Goal: Task Accomplishment & Management: Use online tool/utility

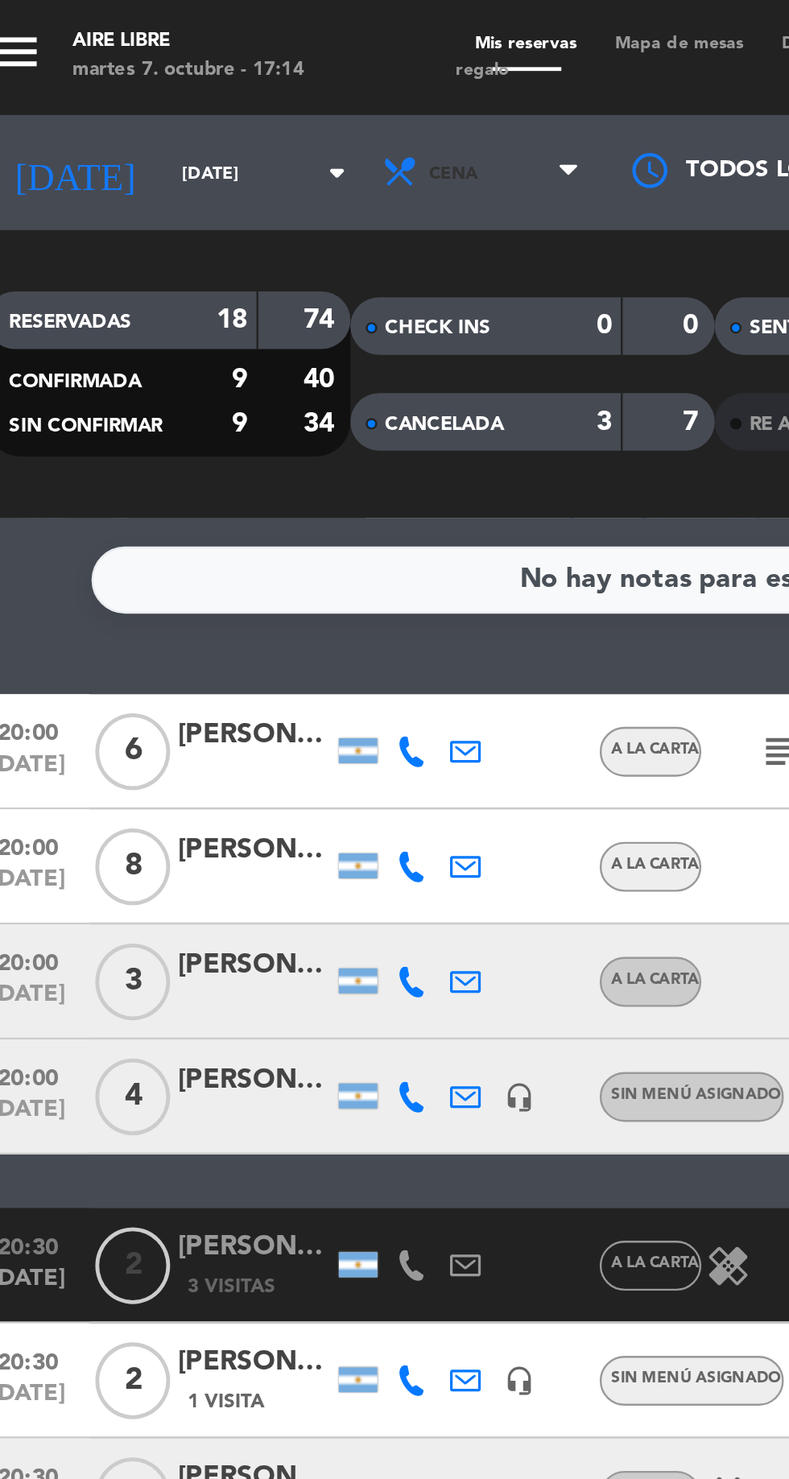
click at [193, 78] on span "Cena" at bounding box center [221, 72] width 97 height 35
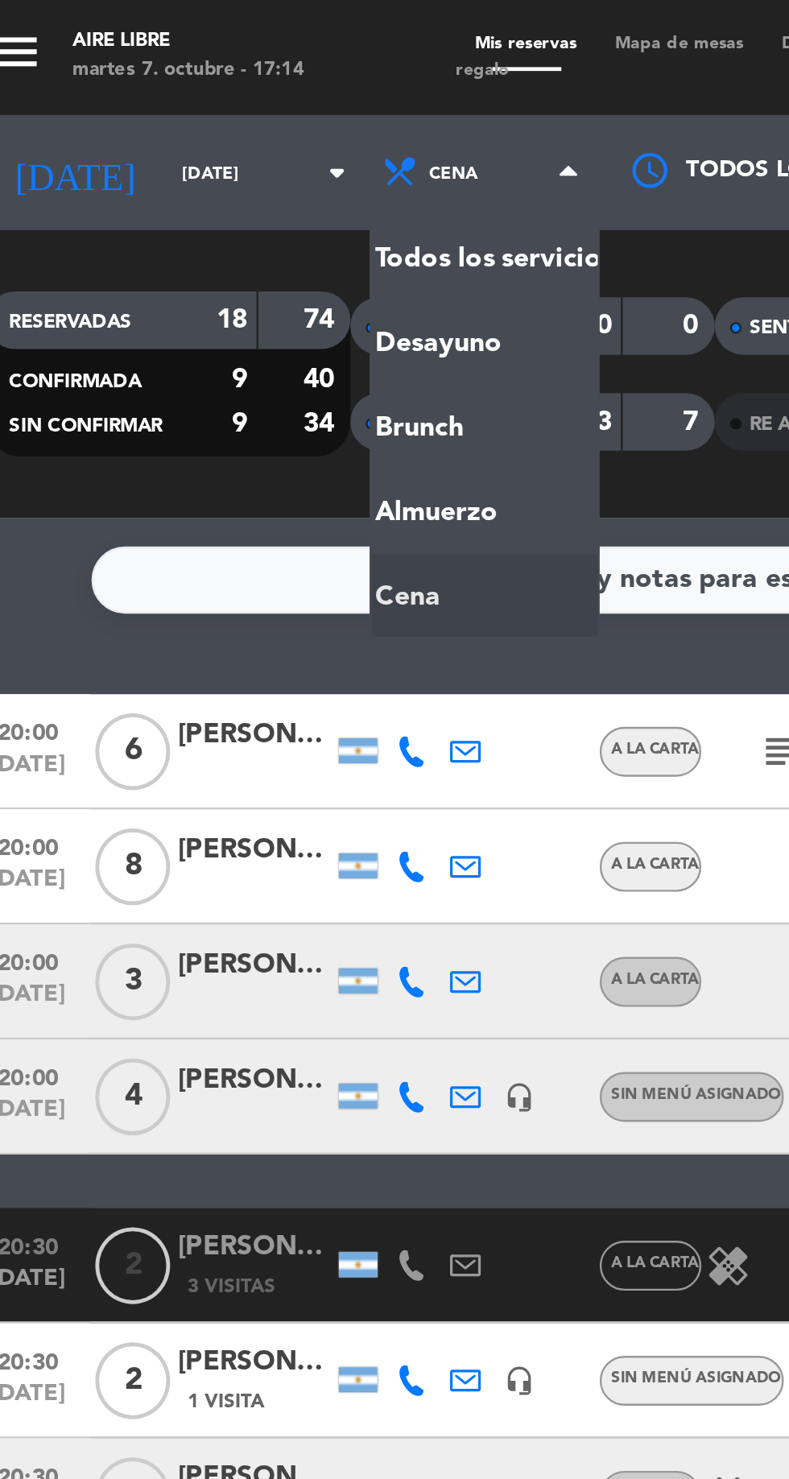
click at [186, 183] on div "menu Aire Libre [DATE] 7. octubre - 17:14 Mis reservas Mapa de mesas Disponibil…" at bounding box center [394, 108] width 789 height 217
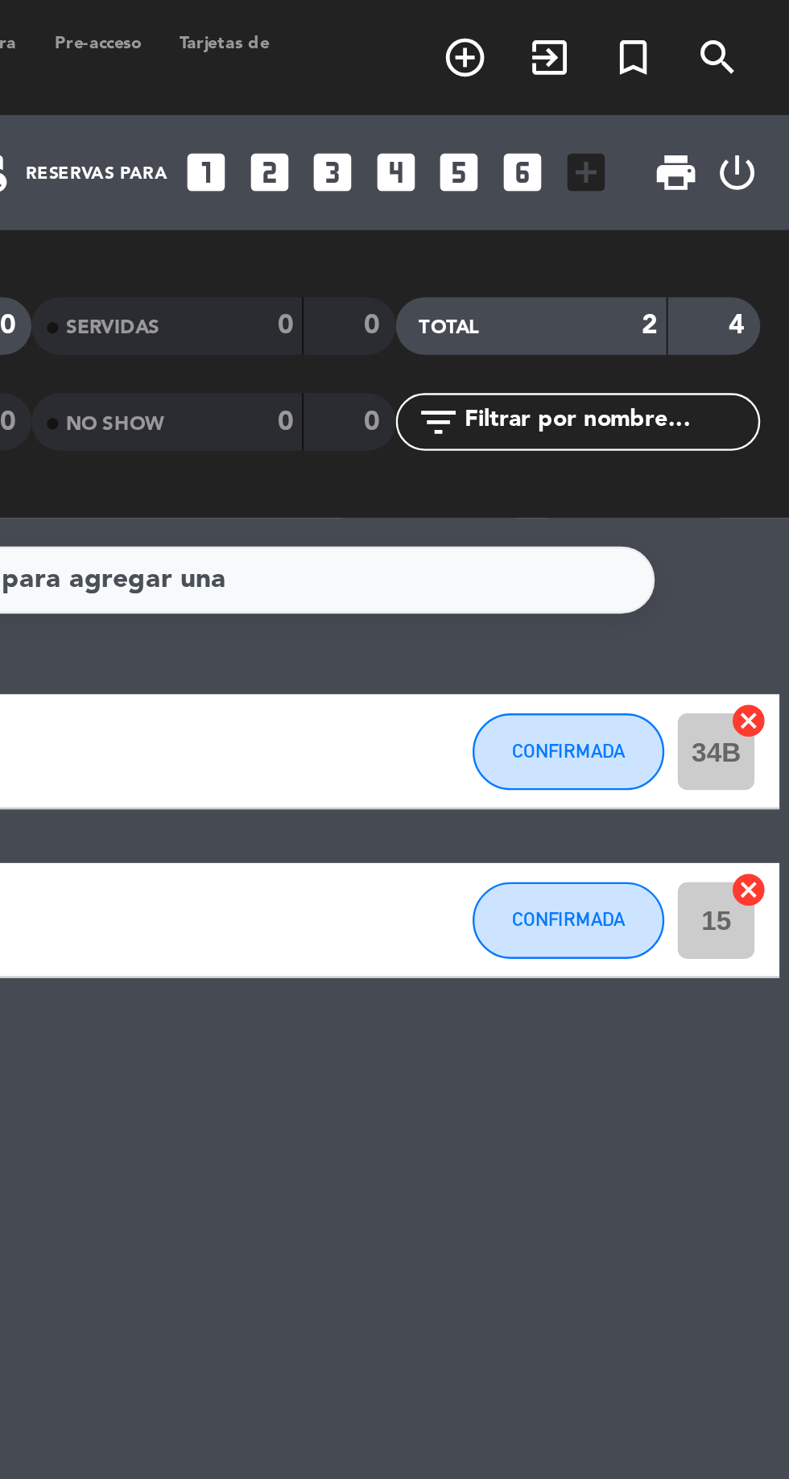
click at [461, 238] on div "No hay notas para este servicio. Haz clic para agregar una" at bounding box center [395, 243] width 316 height 19
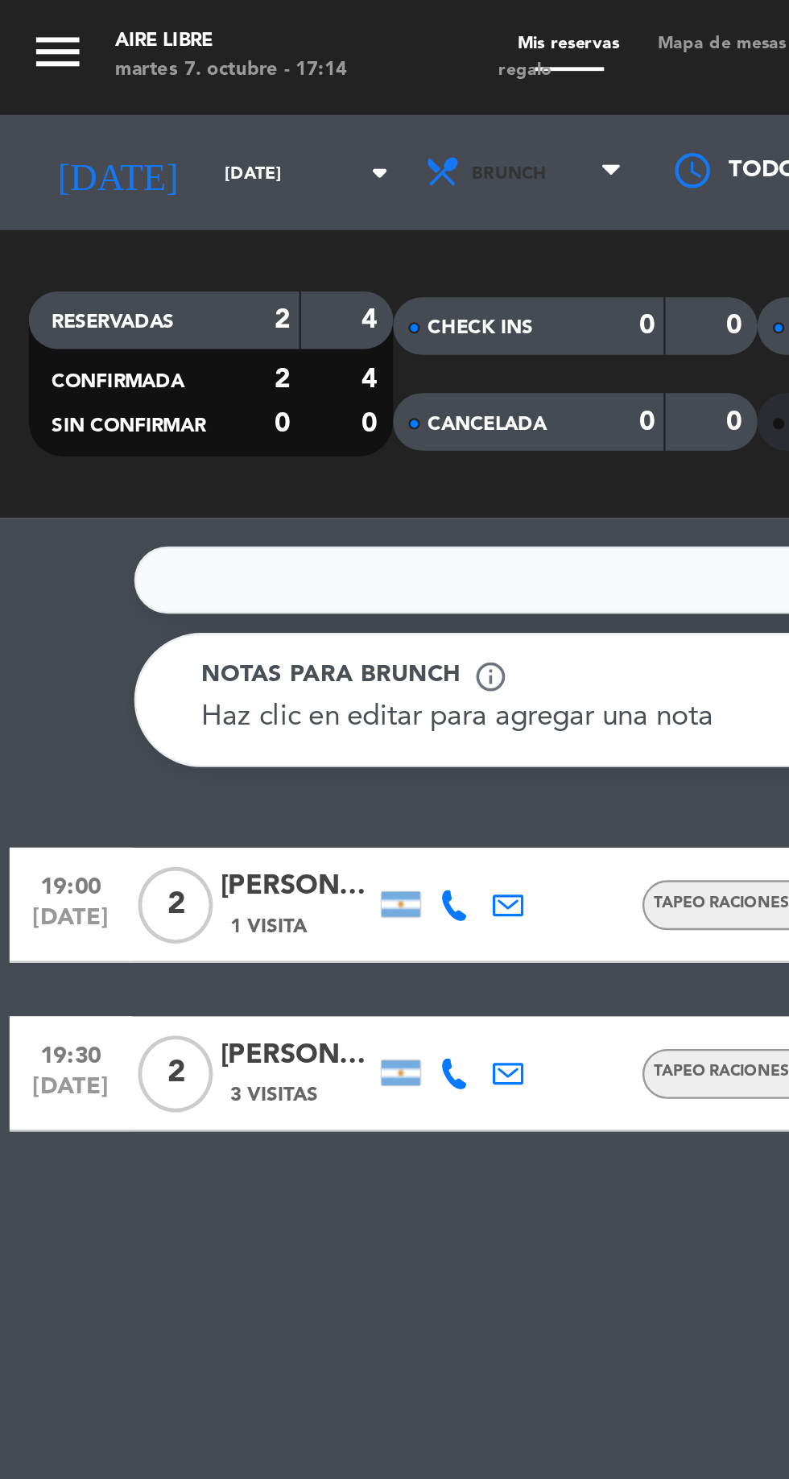
click at [198, 76] on span "Brunch" at bounding box center [213, 72] width 31 height 9
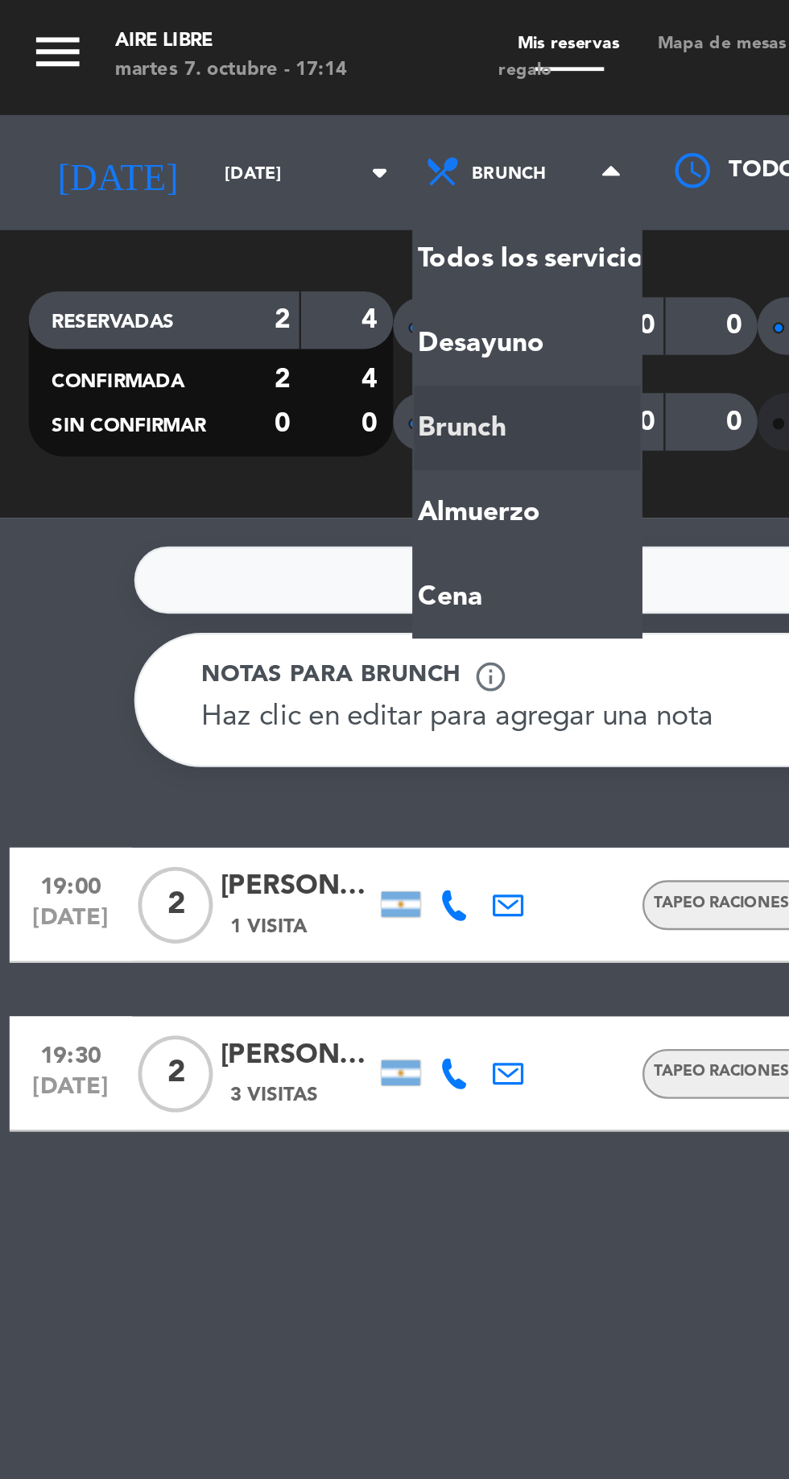
click at [190, 247] on ng-component "menu Aire Libre [DATE] 7. octubre - 17:14 Mis reservas Mapa de mesas Disponibil…" at bounding box center [394, 739] width 789 height 1479
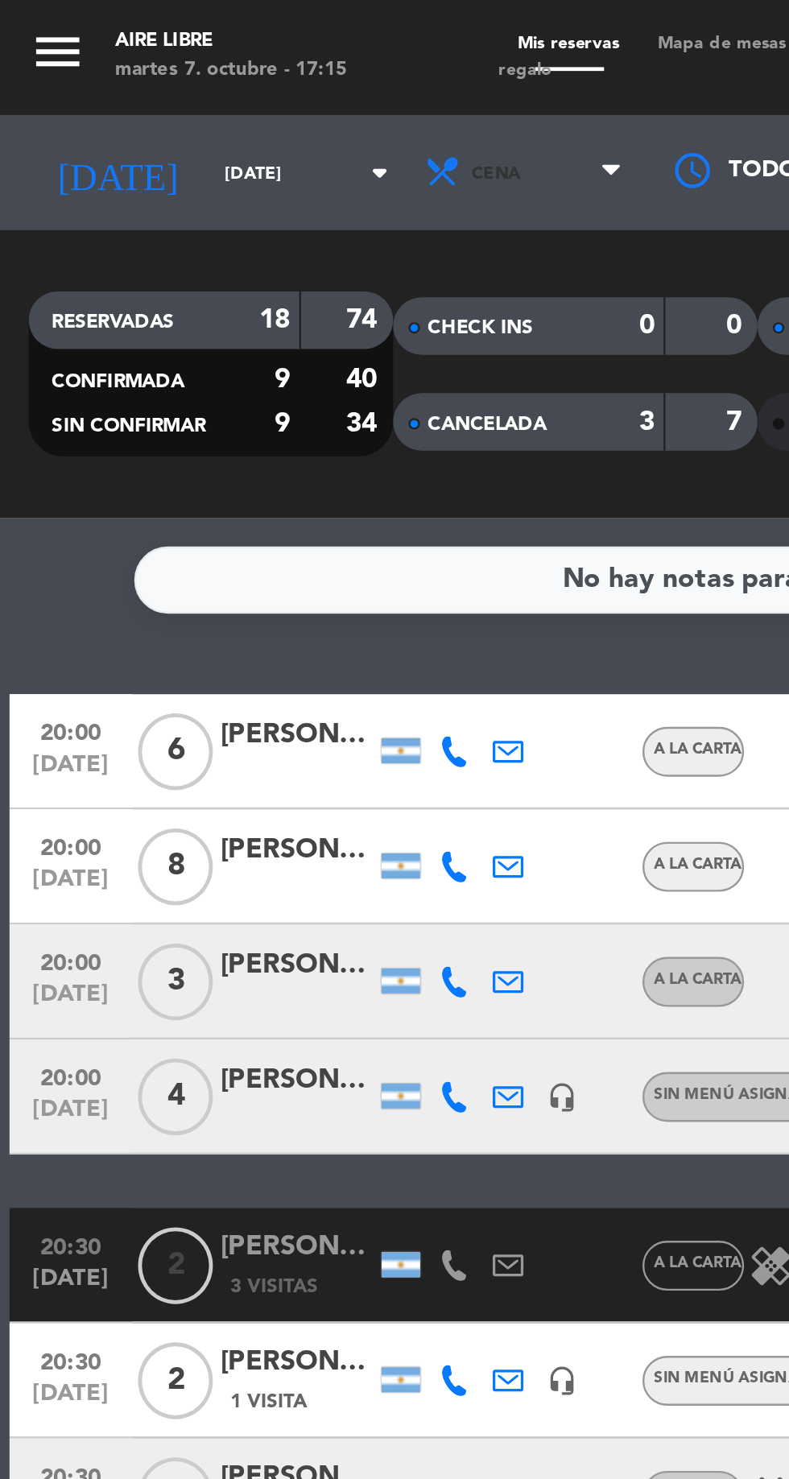
click at [178, 75] on icon at bounding box center [186, 72] width 16 height 16
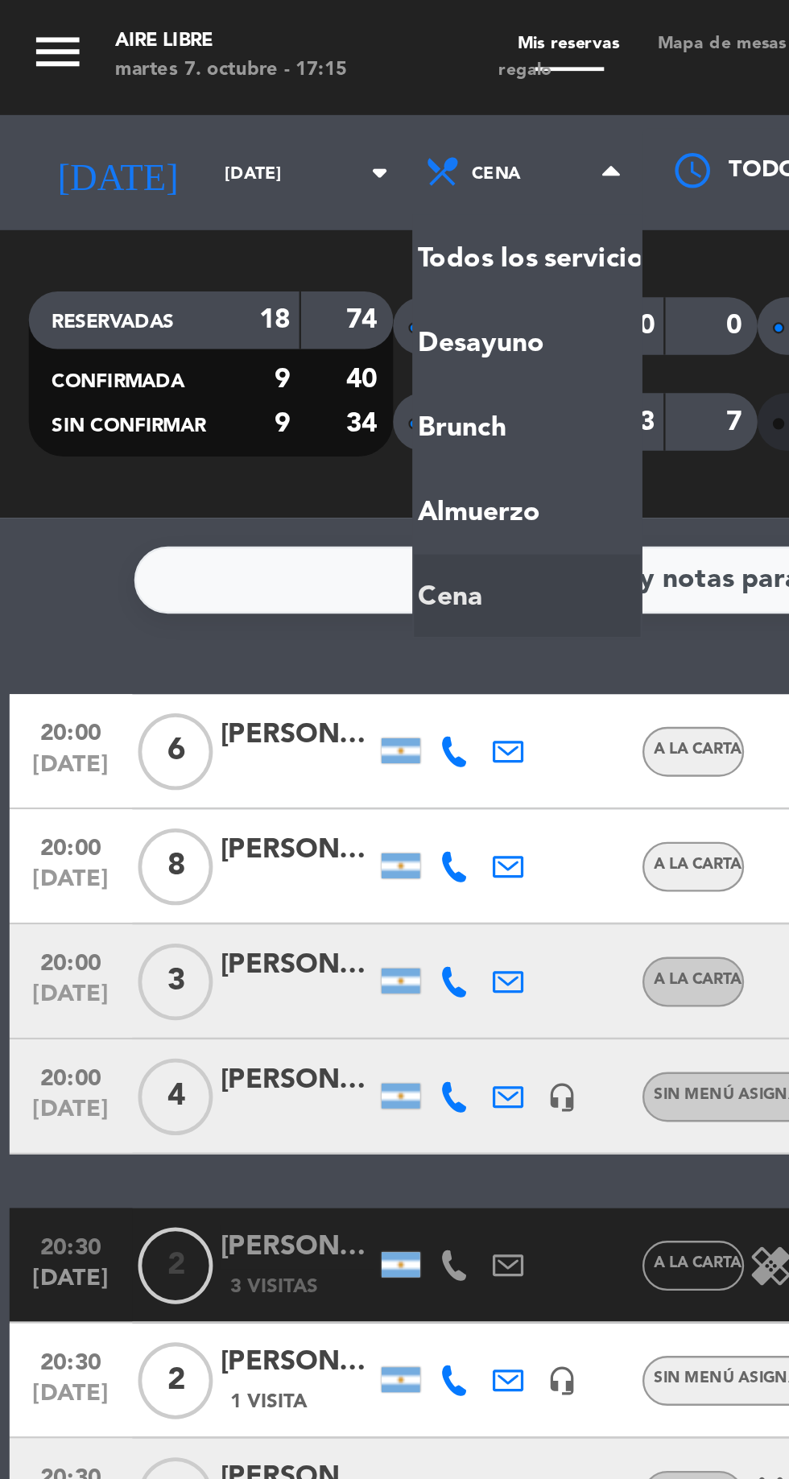
click at [297, 17] on span "Mapa de mesas" at bounding box center [303, 17] width 70 height 7
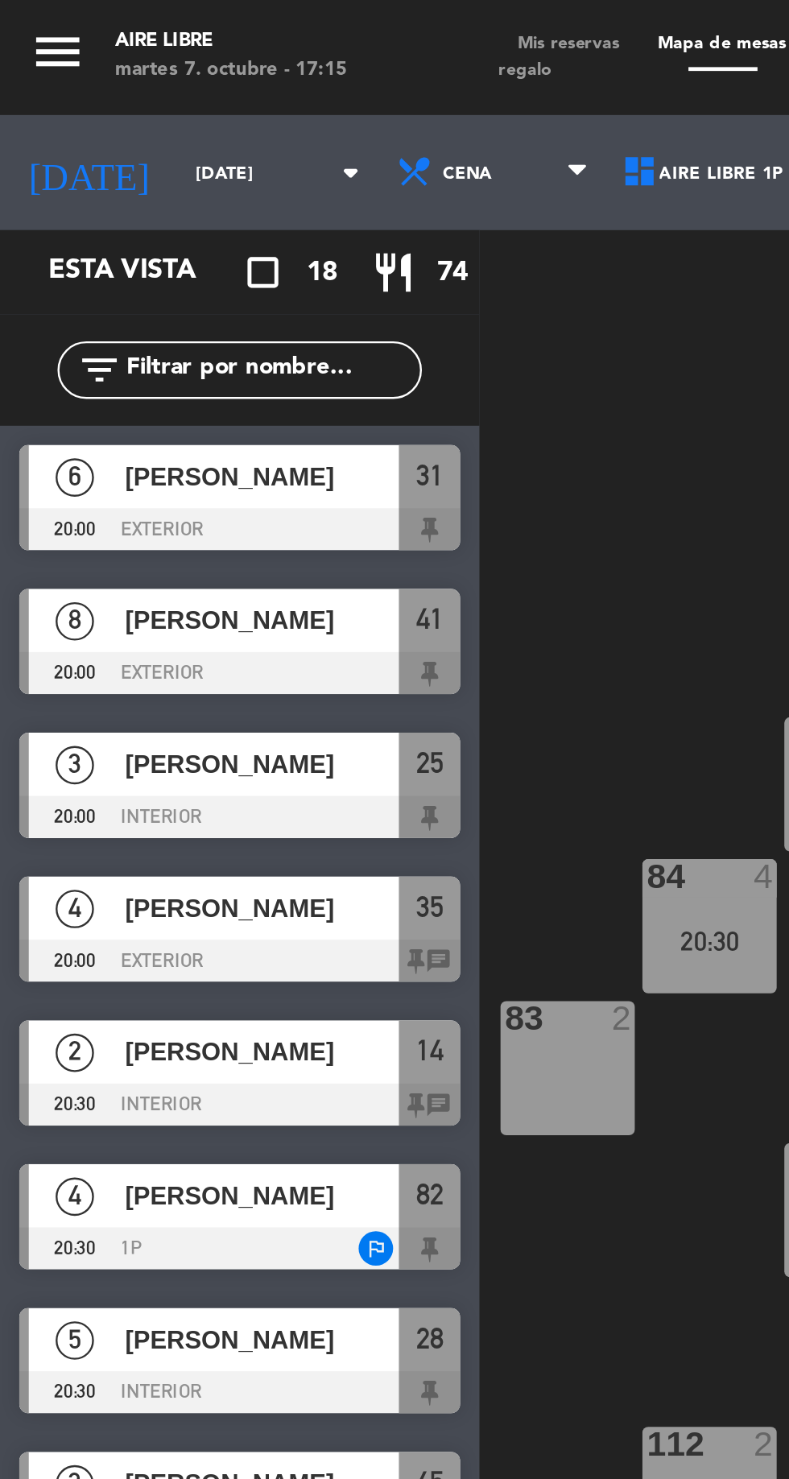
scroll to position [0, 147]
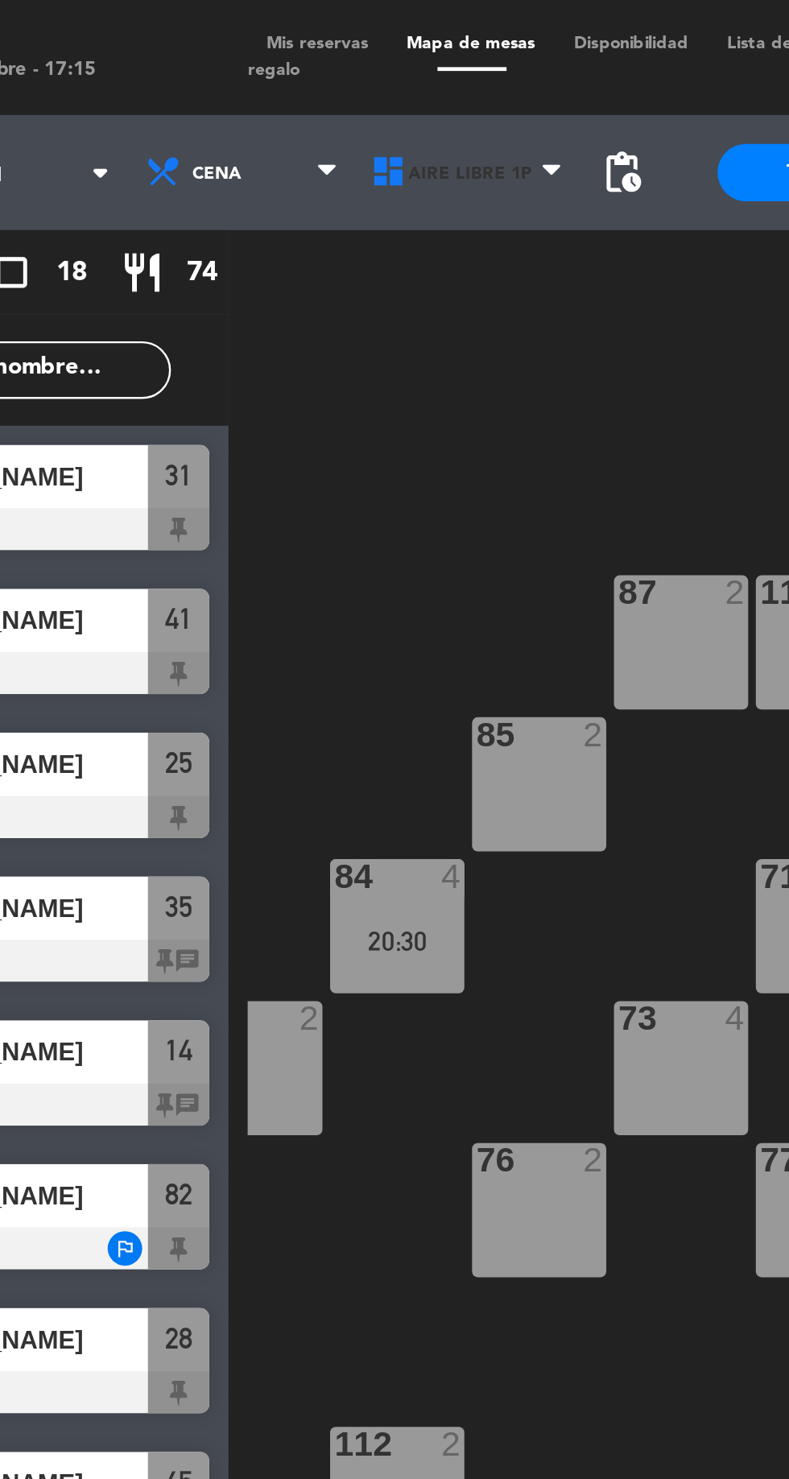
click at [287, 74] on span "Aire Libre 1P" at bounding box center [303, 72] width 52 height 9
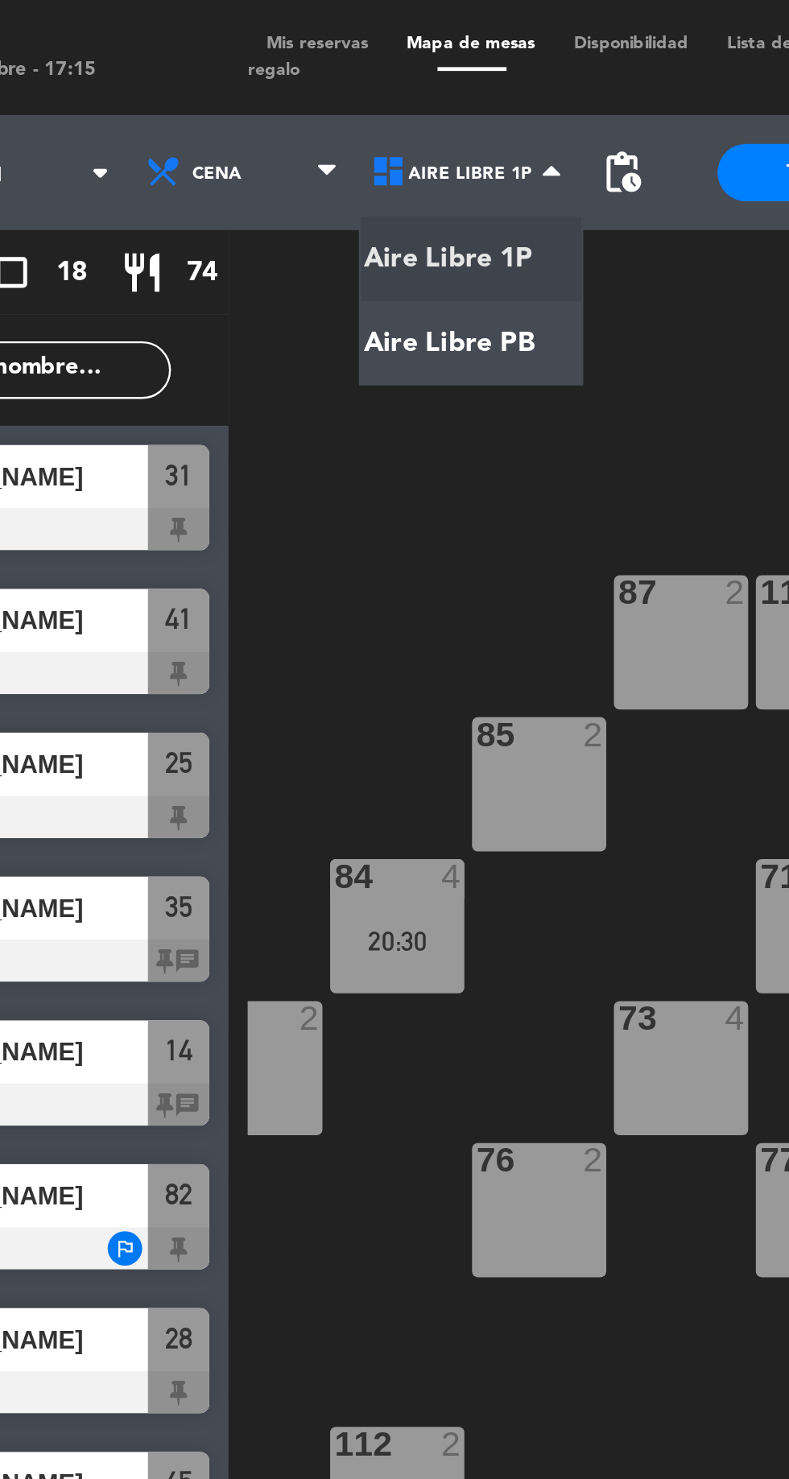
click at [297, 149] on ng-component "menu Aire Libre [DATE] 7. octubre - 17:15 Mis reservas Mapa de mesas Disponibil…" at bounding box center [394, 738] width 789 height 1477
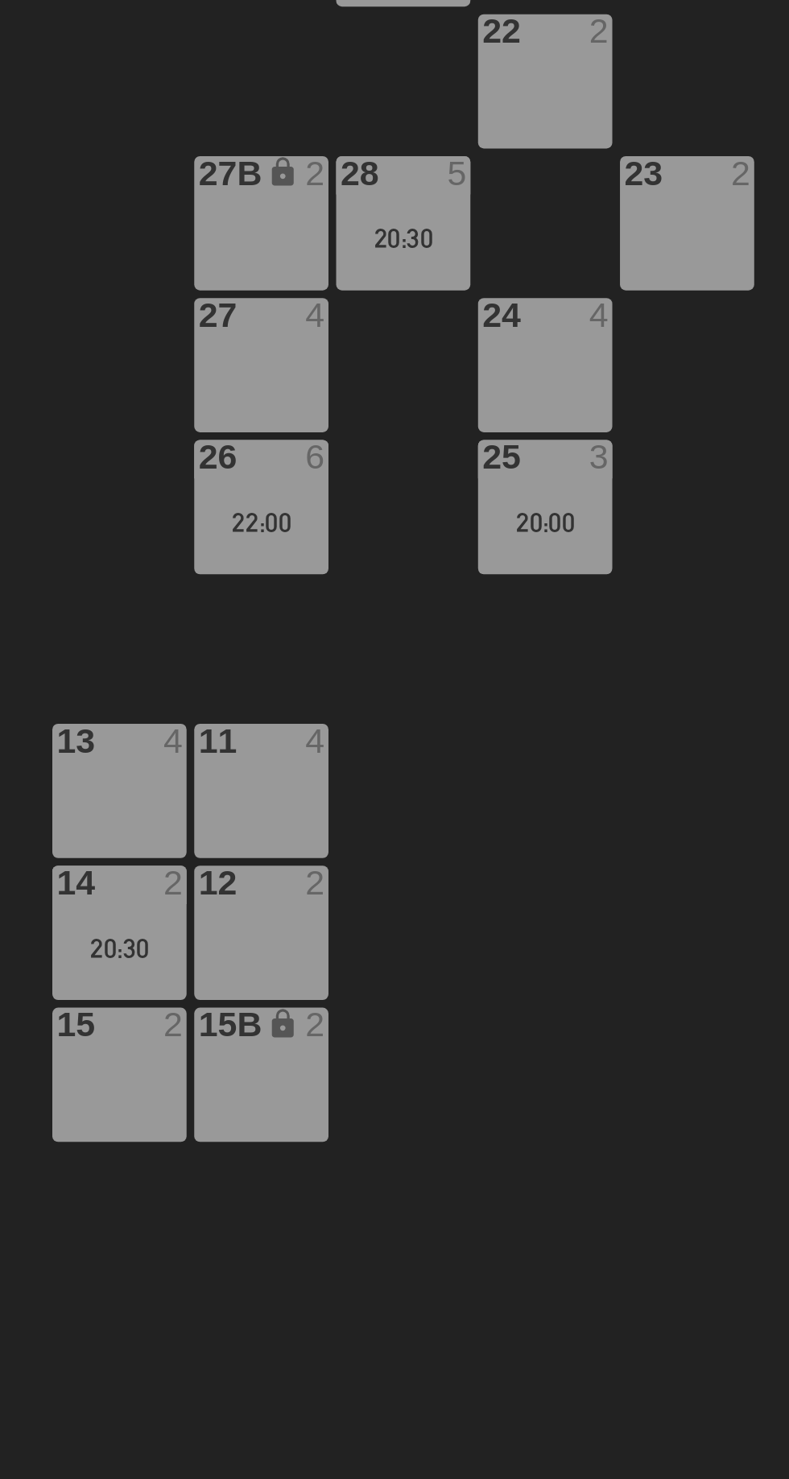
scroll to position [0, 0]
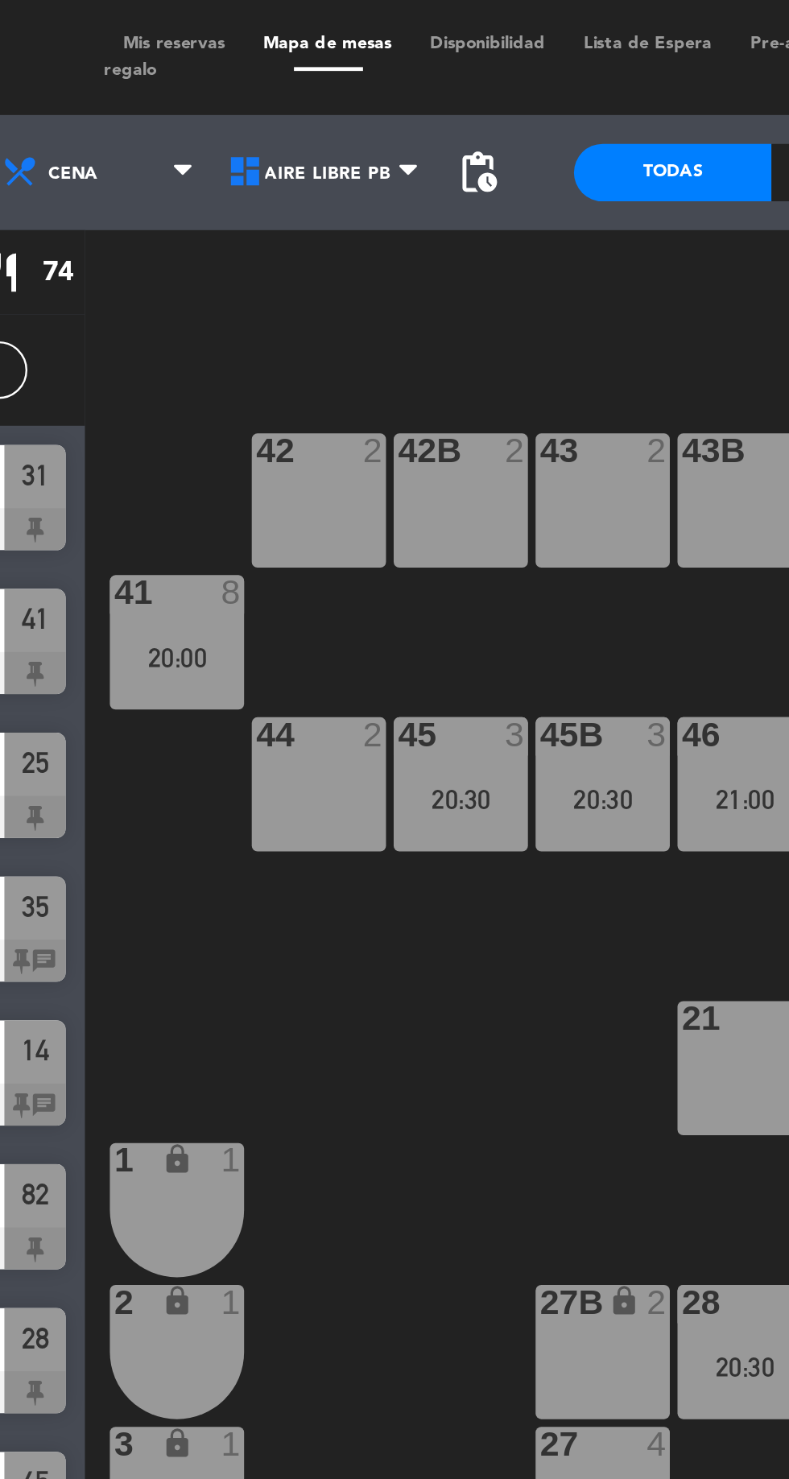
click at [289, 77] on span "Aire Libre PB" at bounding box center [303, 72] width 95 height 35
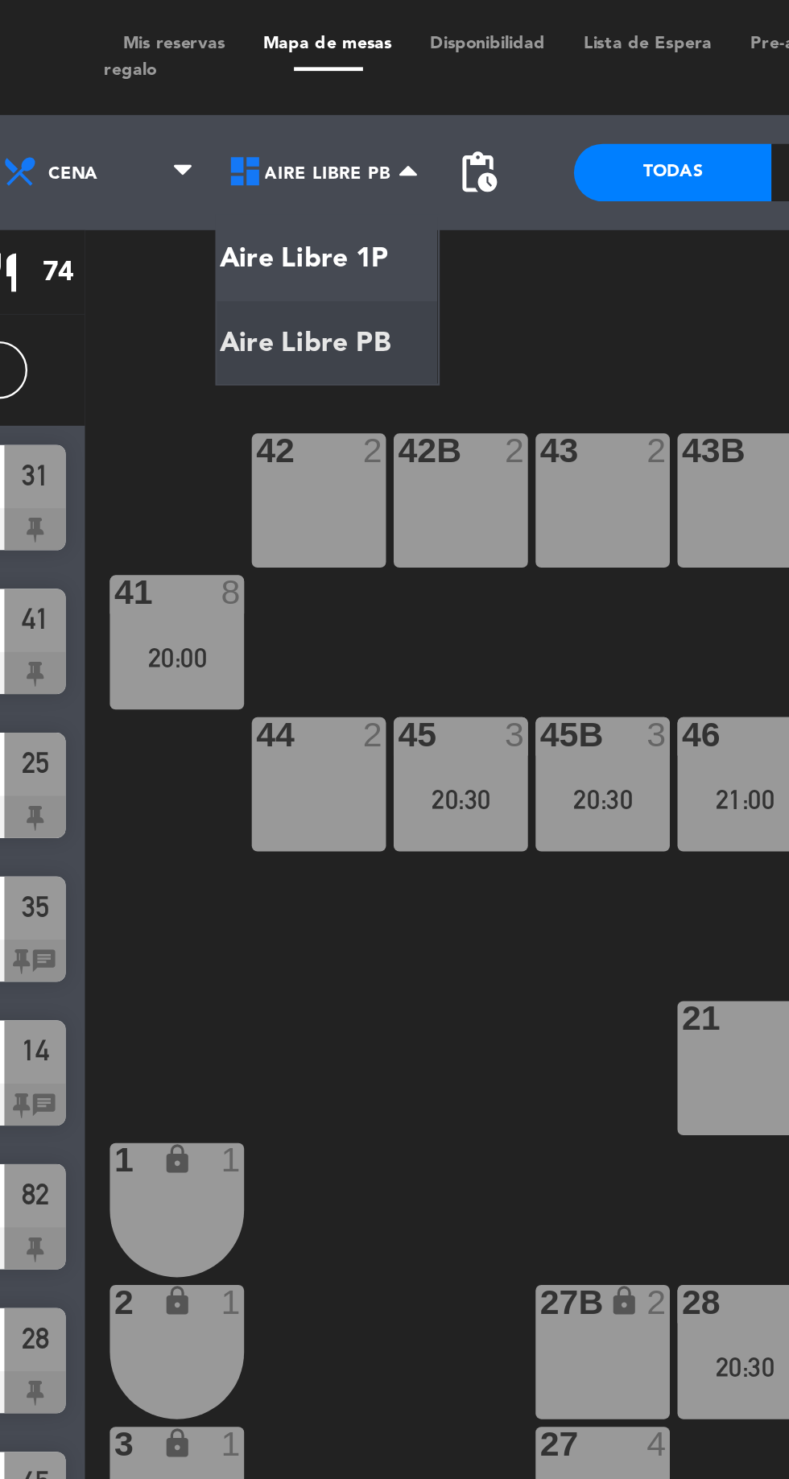
click at [303, 114] on ng-component "menu Aire Libre [DATE] 7. octubre - 17:18 Mis reservas Mapa de mesas Disponibil…" at bounding box center [394, 738] width 789 height 1477
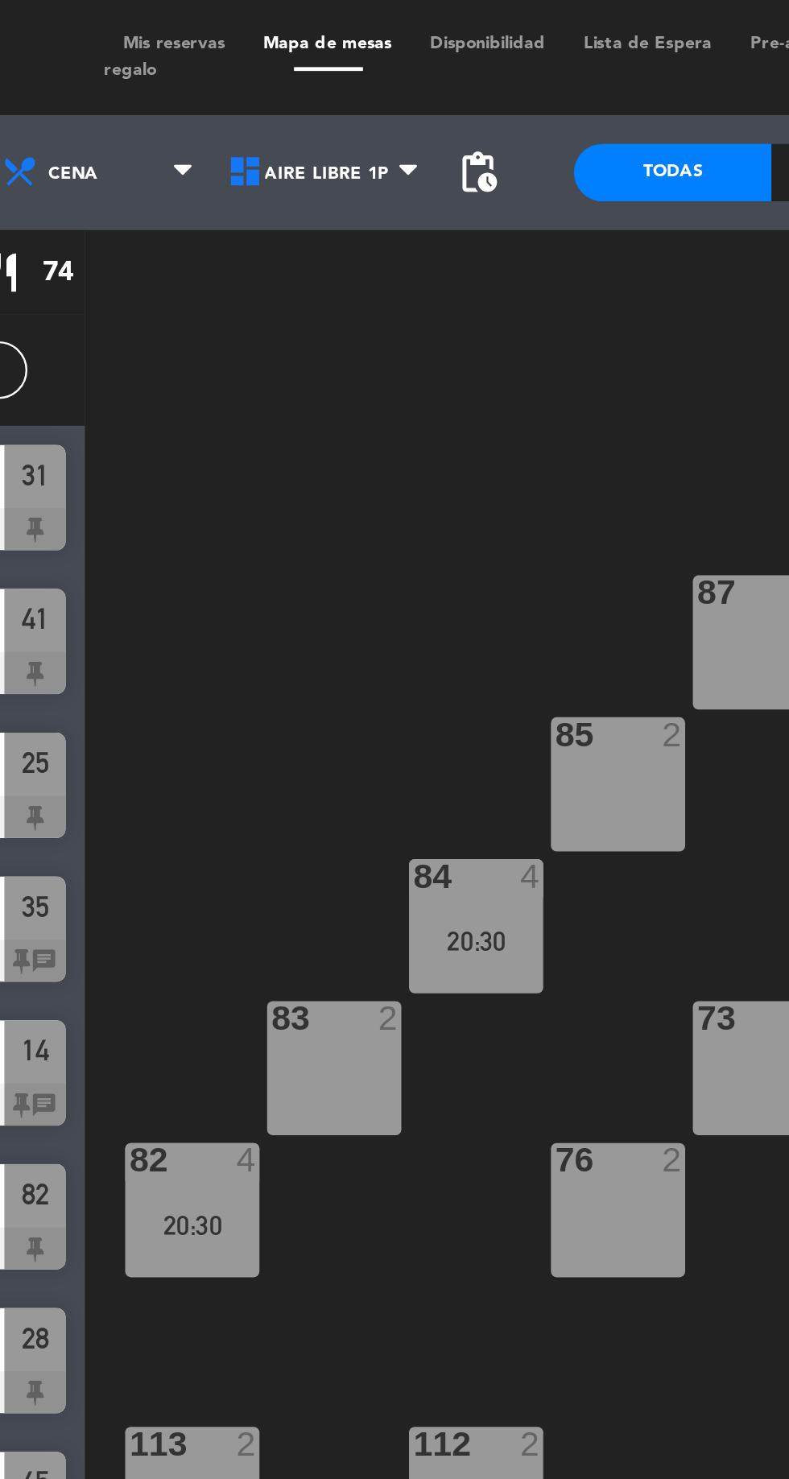
scroll to position [0, 76]
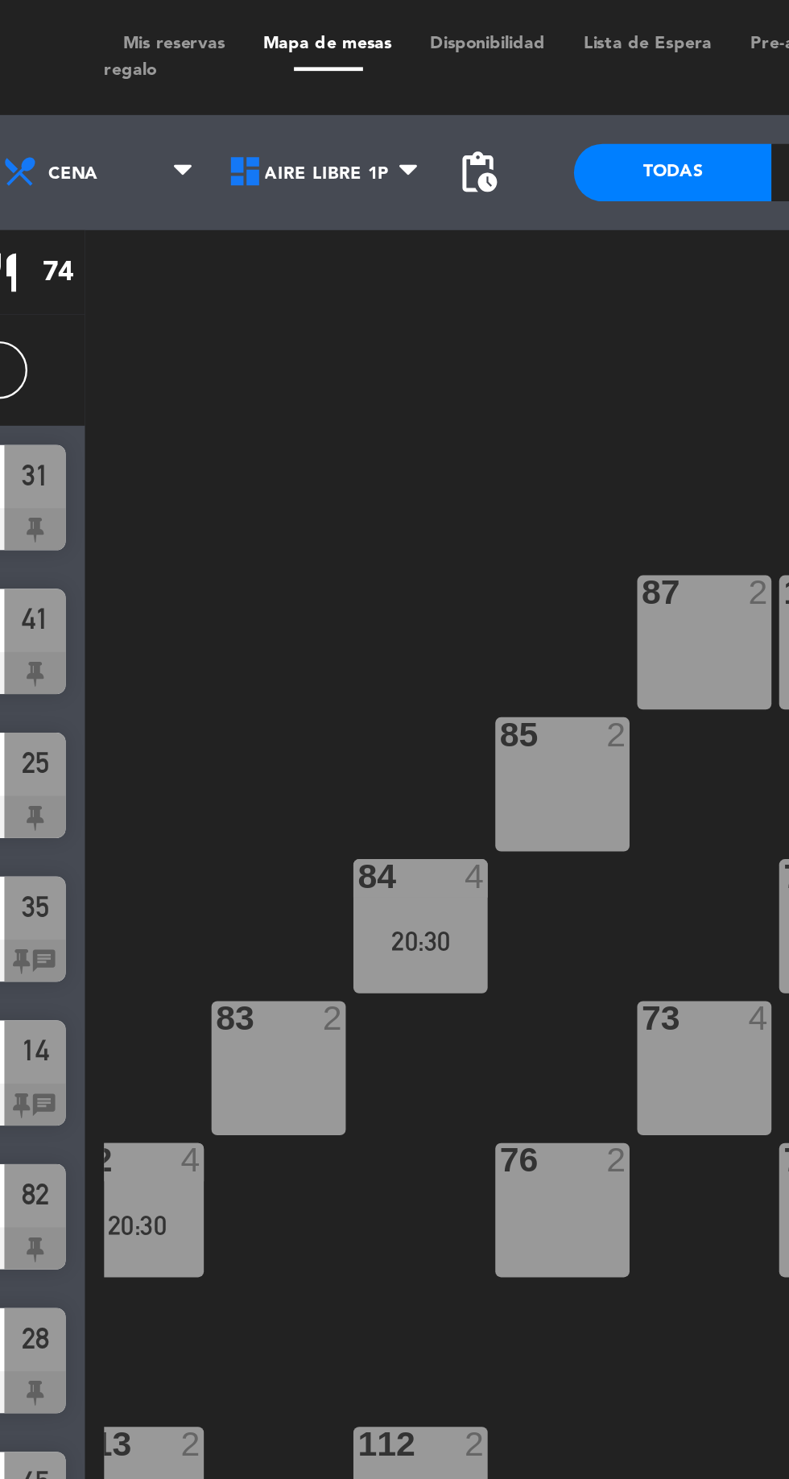
click at [247, 506] on div "82 4 20:30" at bounding box center [223, 508] width 56 height 56
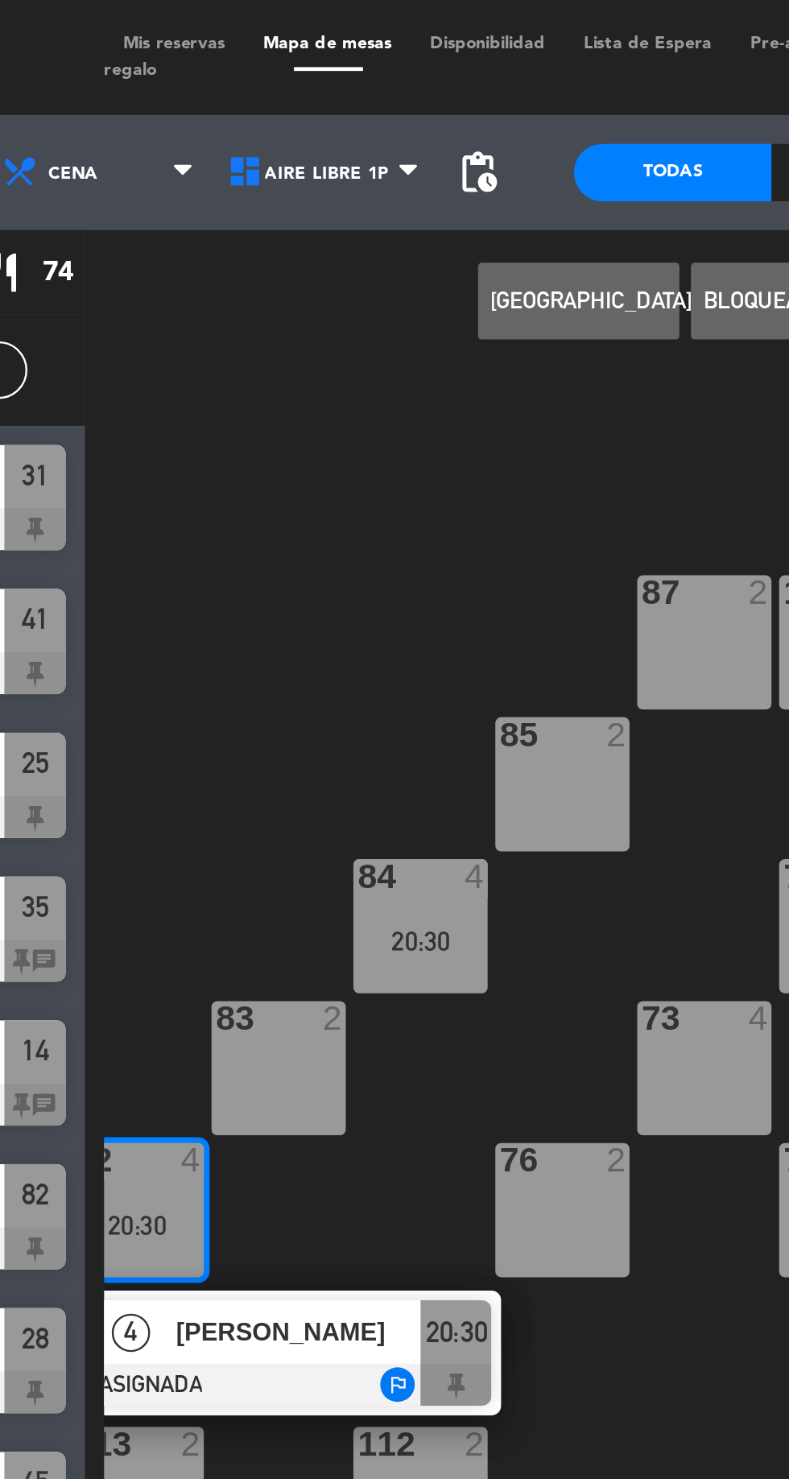
click at [461, 454] on div "73 4" at bounding box center [461, 448] width 56 height 56
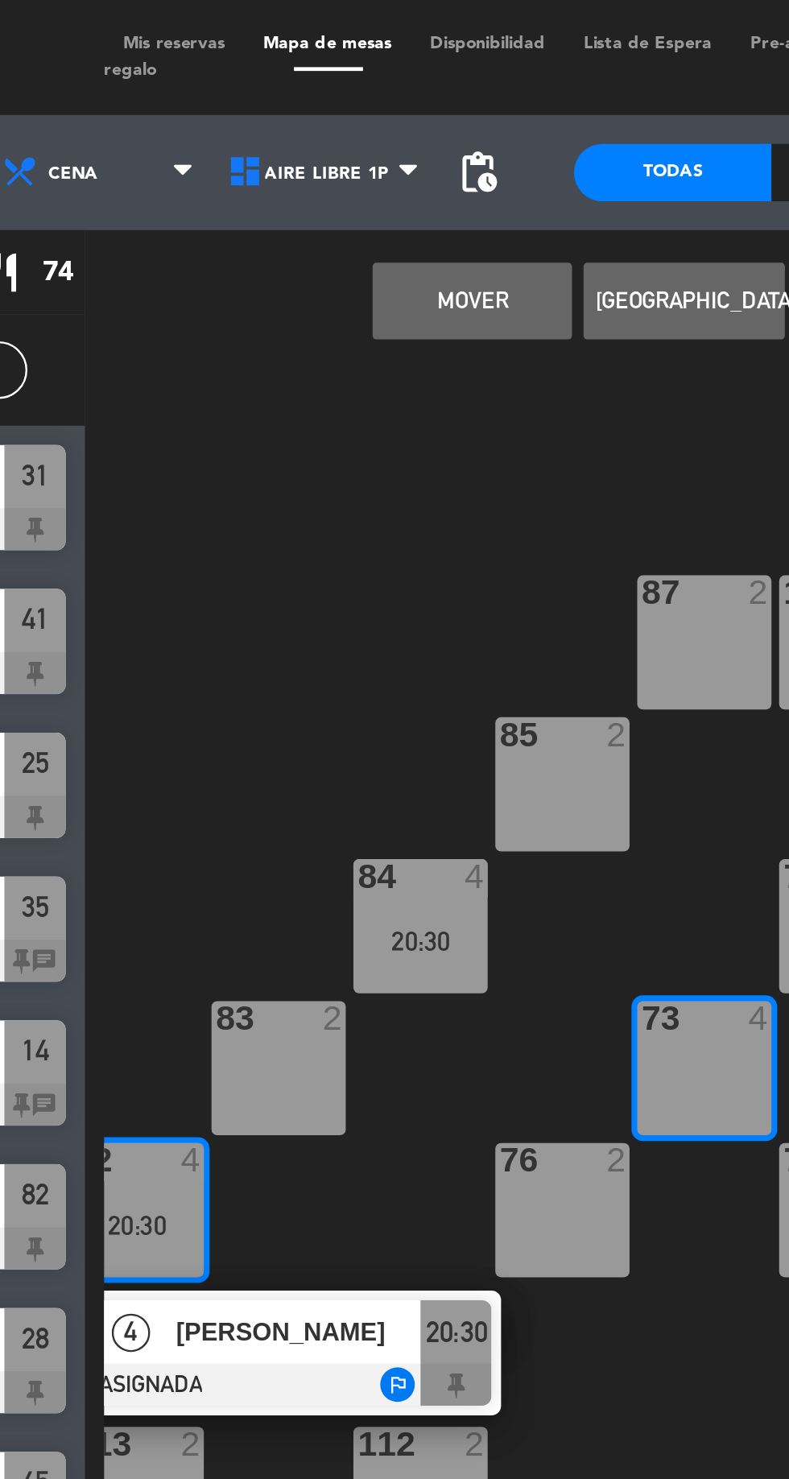
click at [361, 130] on button "Mover" at bounding box center [364, 126] width 84 height 32
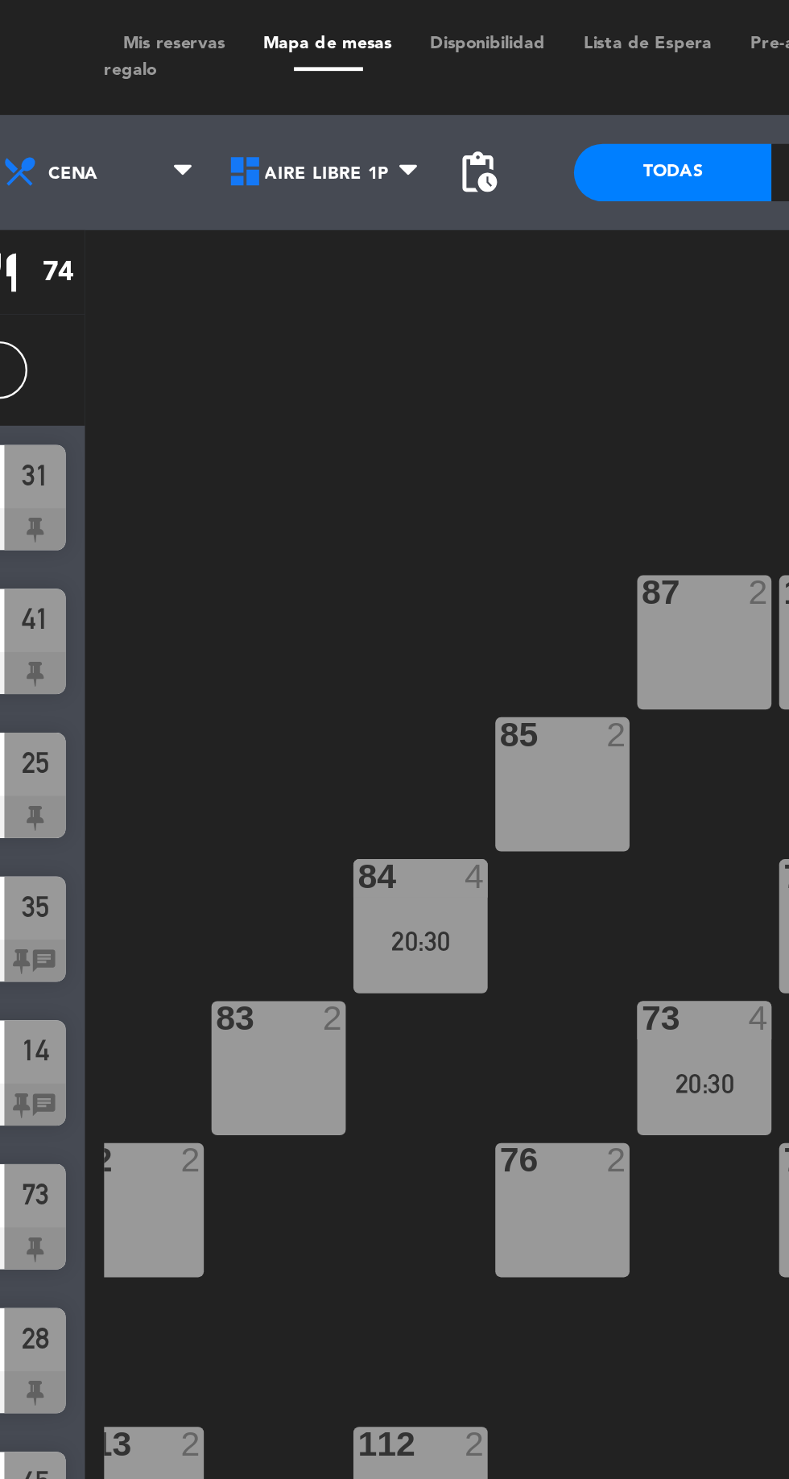
click at [347, 394] on div "20:30" at bounding box center [342, 395] width 56 height 11
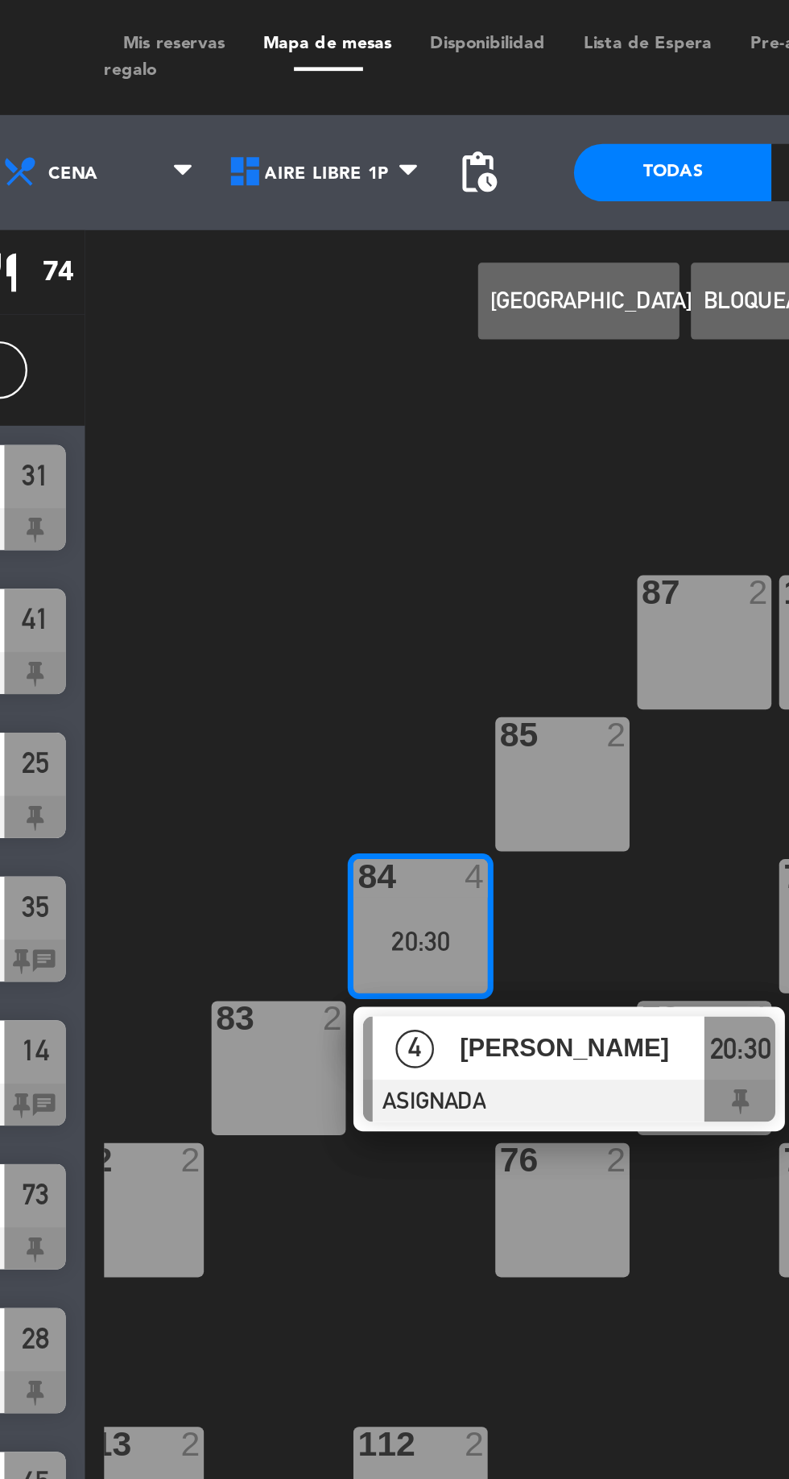
click at [238, 509] on div "82 2" at bounding box center [223, 508] width 56 height 56
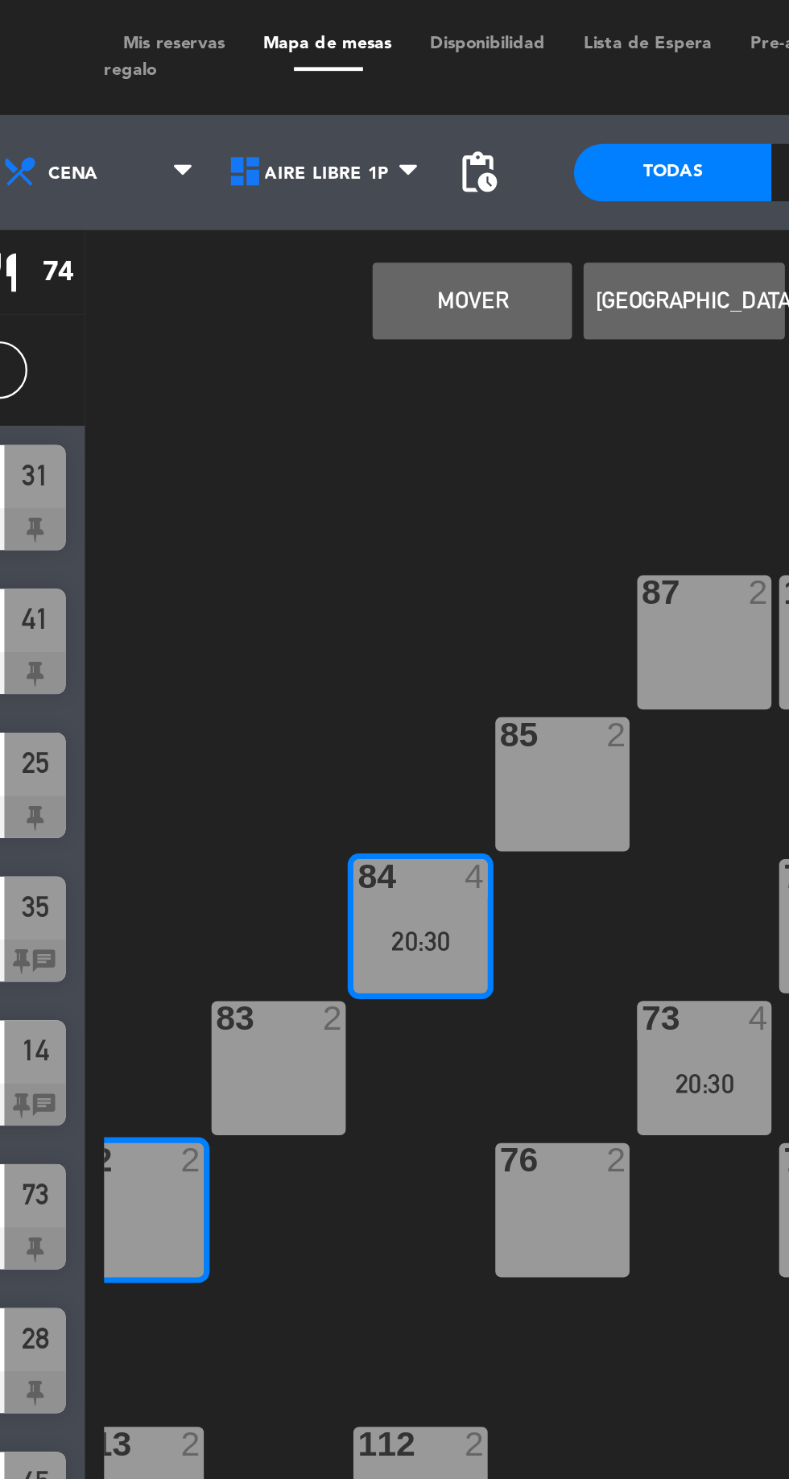
click at [349, 134] on button "Mover" at bounding box center [364, 126] width 84 height 32
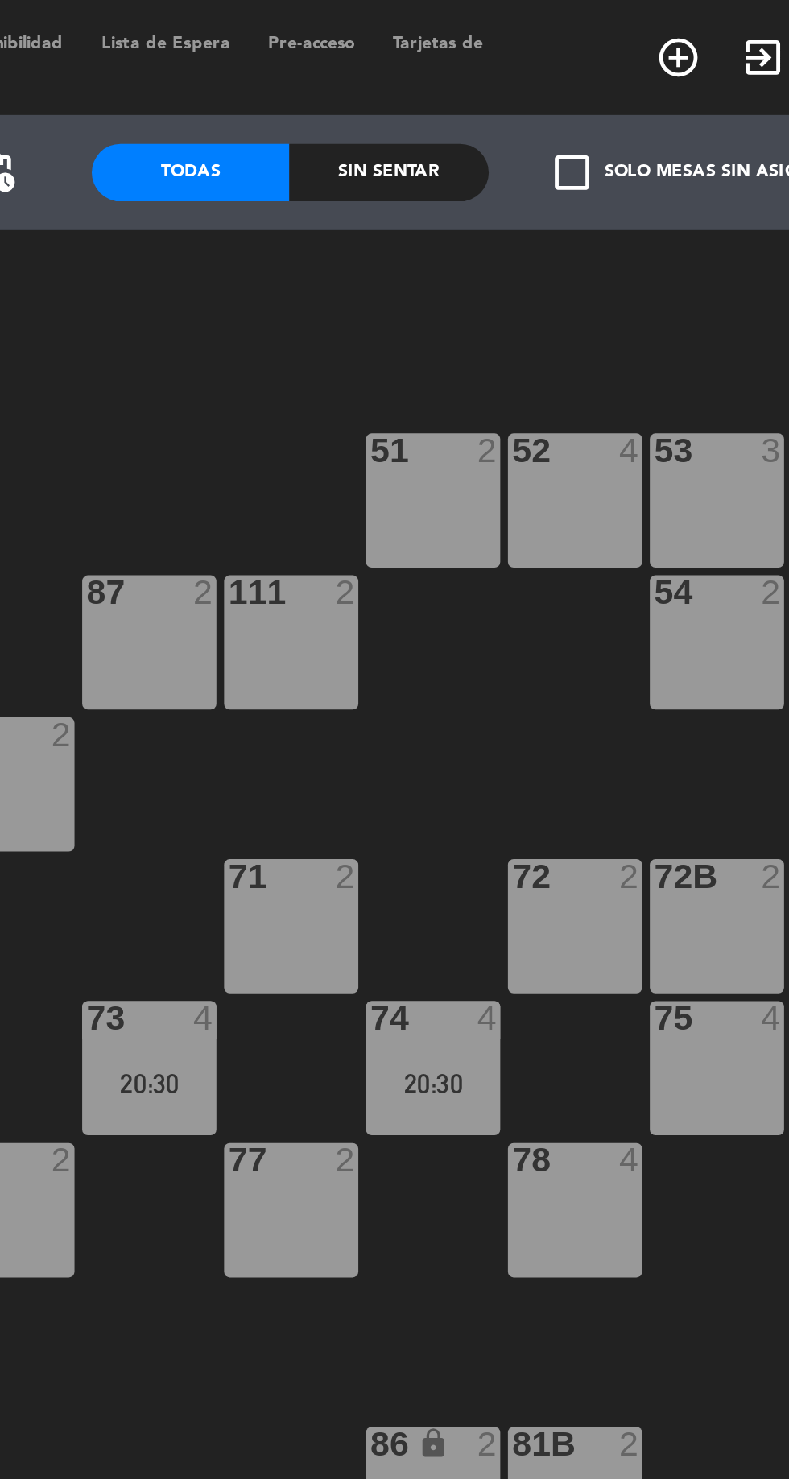
scroll to position [0, 105]
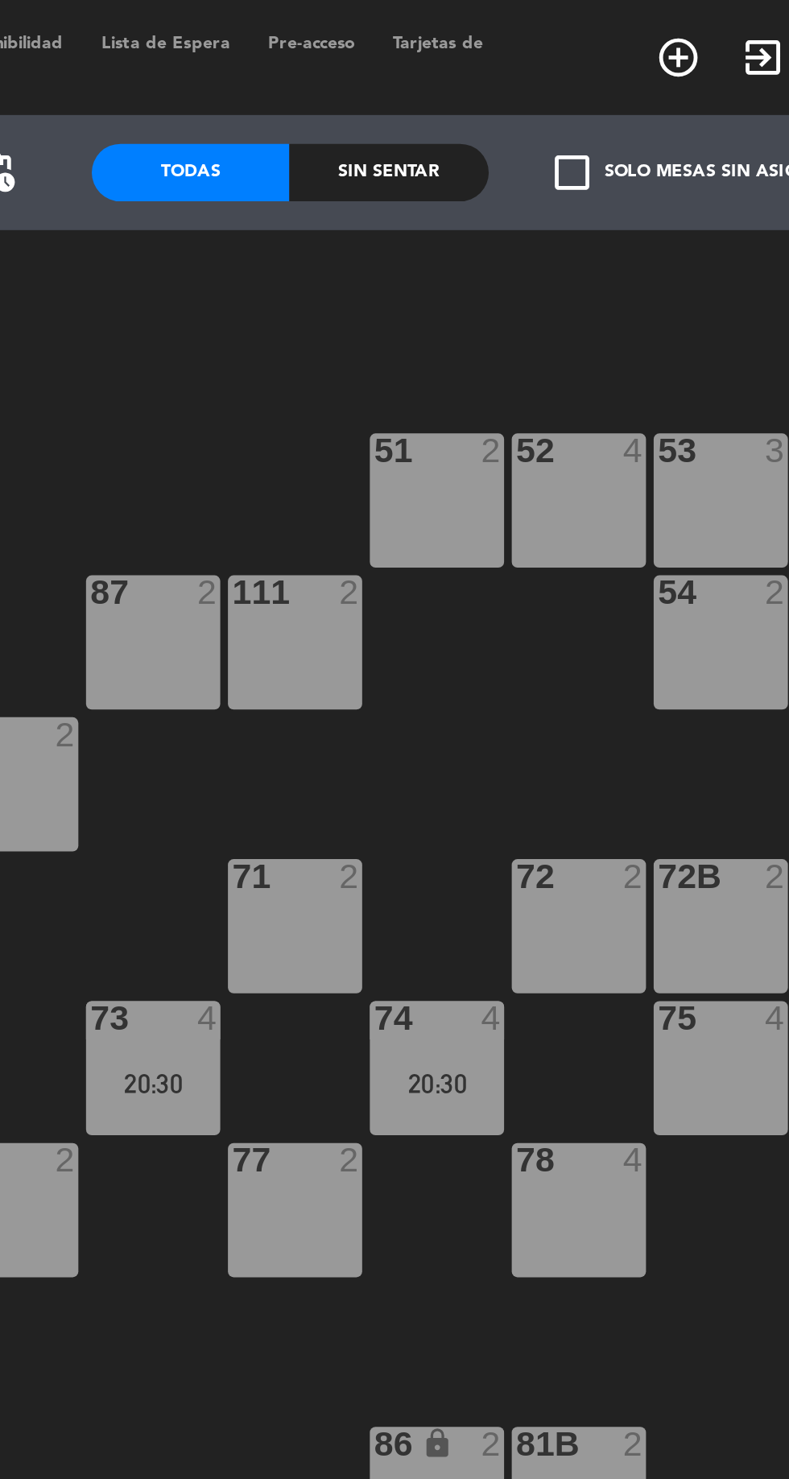
click at [558, 457] on div "20:30" at bounding box center [551, 454] width 56 height 11
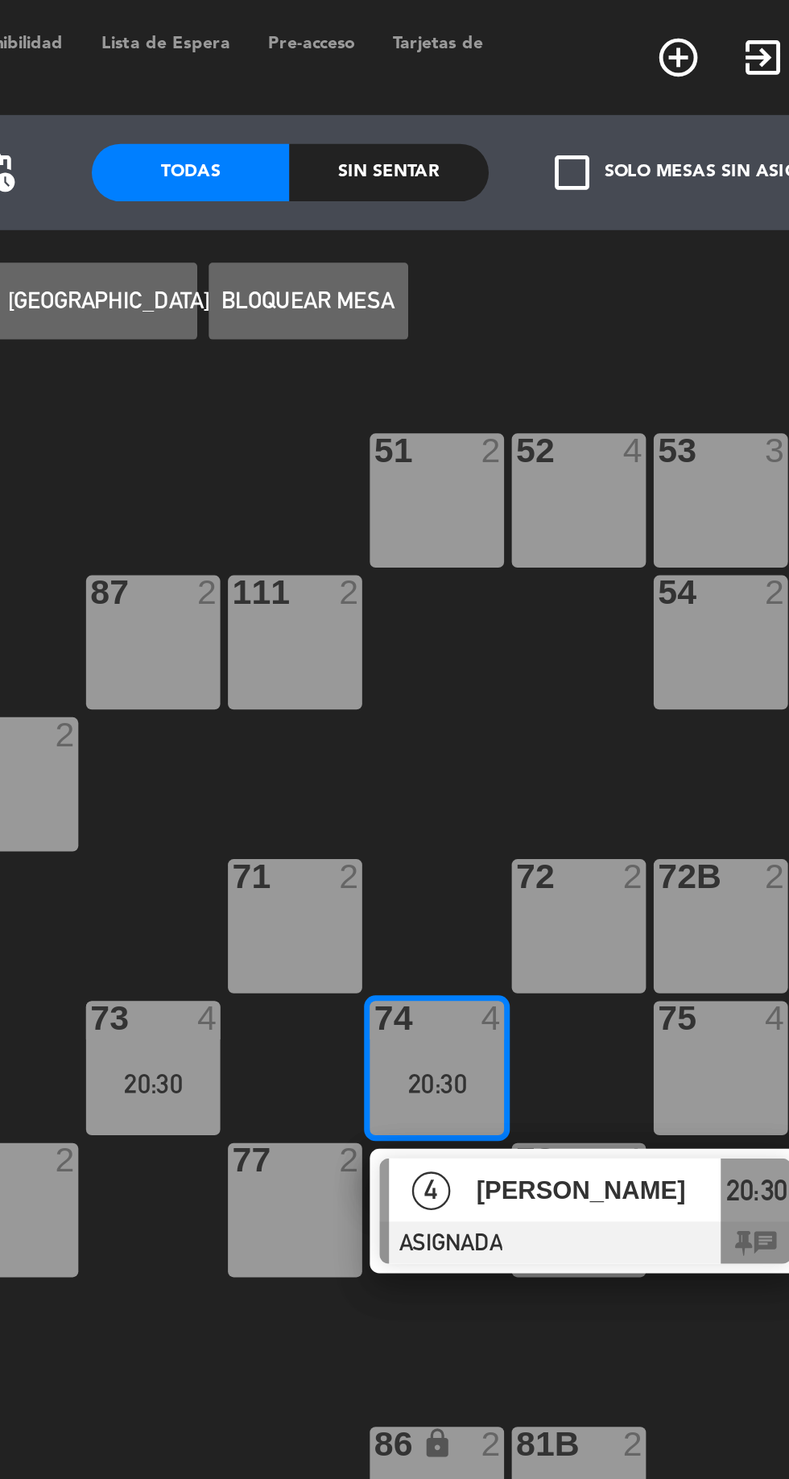
click at [667, 445] on div "75 4" at bounding box center [671, 448] width 56 height 56
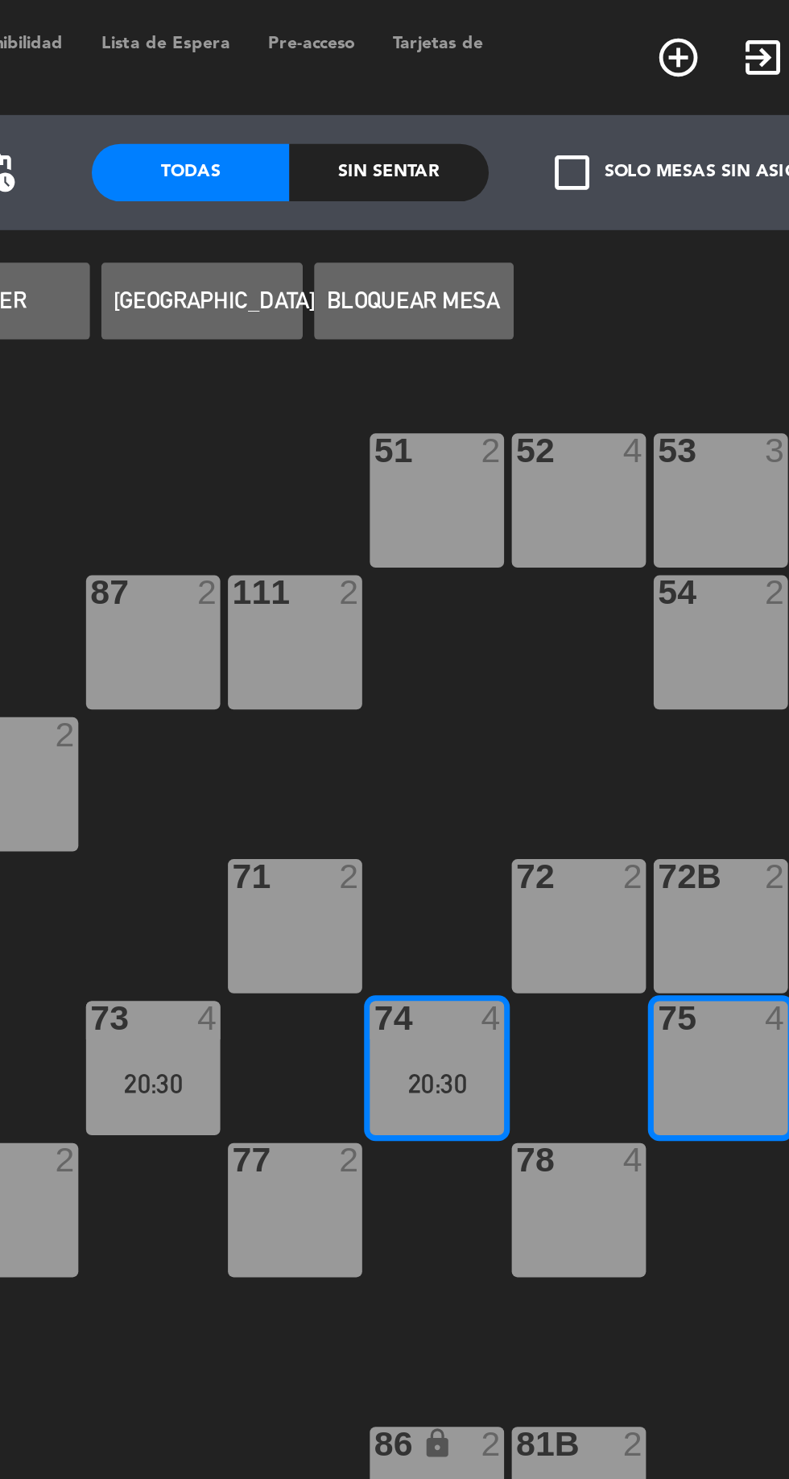
click at [378, 130] on button "Mover" at bounding box center [364, 126] width 84 height 32
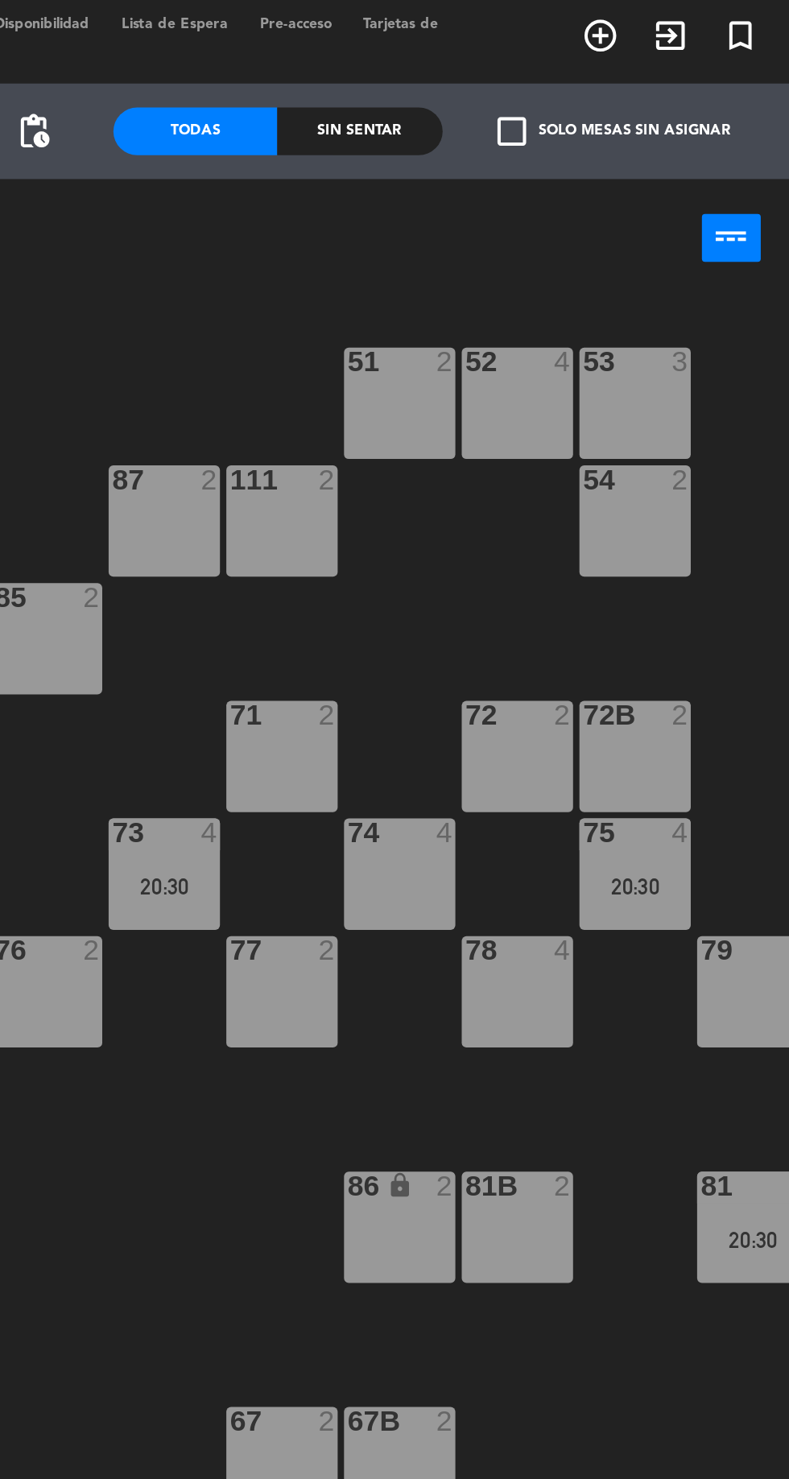
click at [543, 626] on div "86 lock 2" at bounding box center [551, 627] width 56 height 56
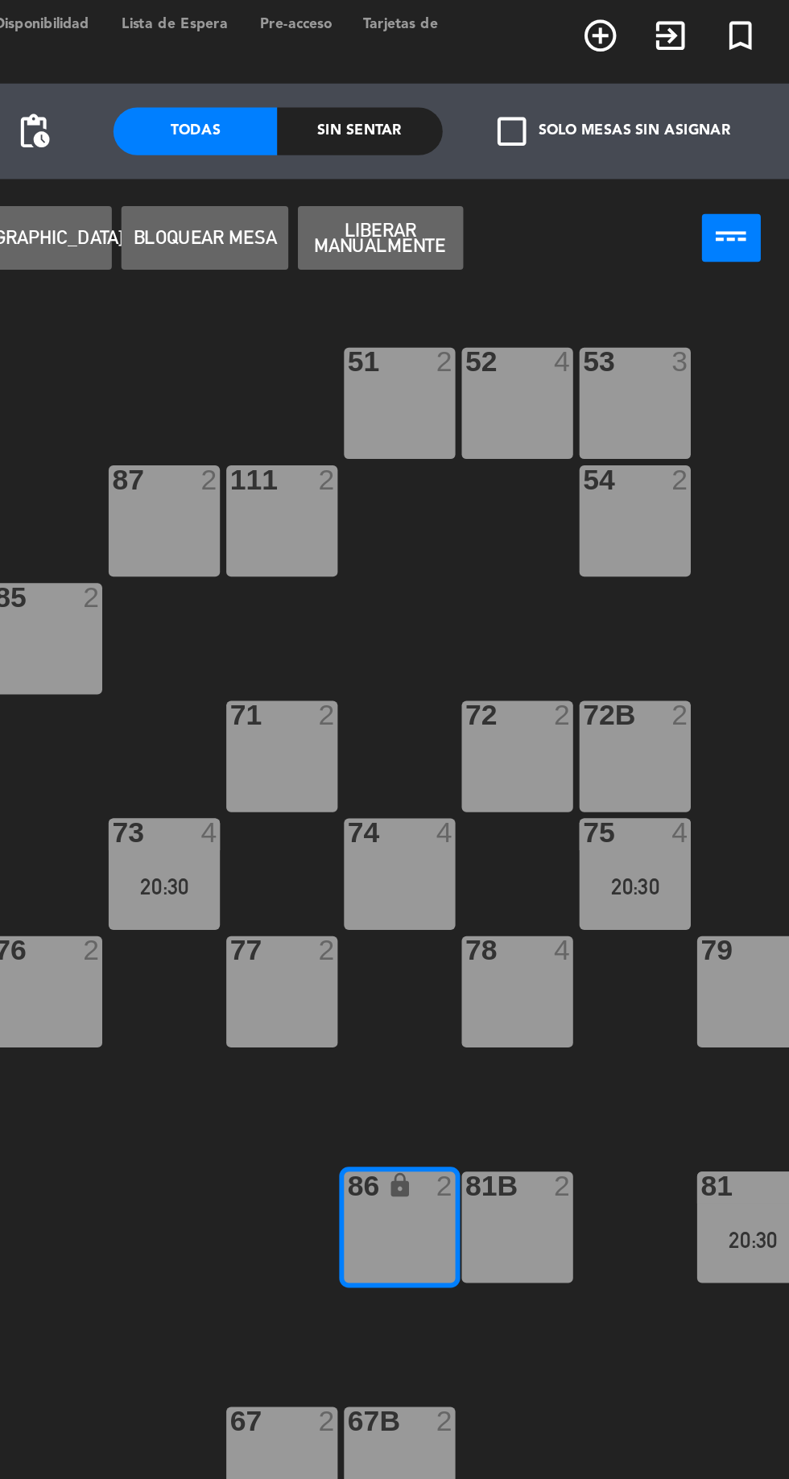
click at [461, 127] on button "Bloquear Mesa" at bounding box center [453, 126] width 84 height 32
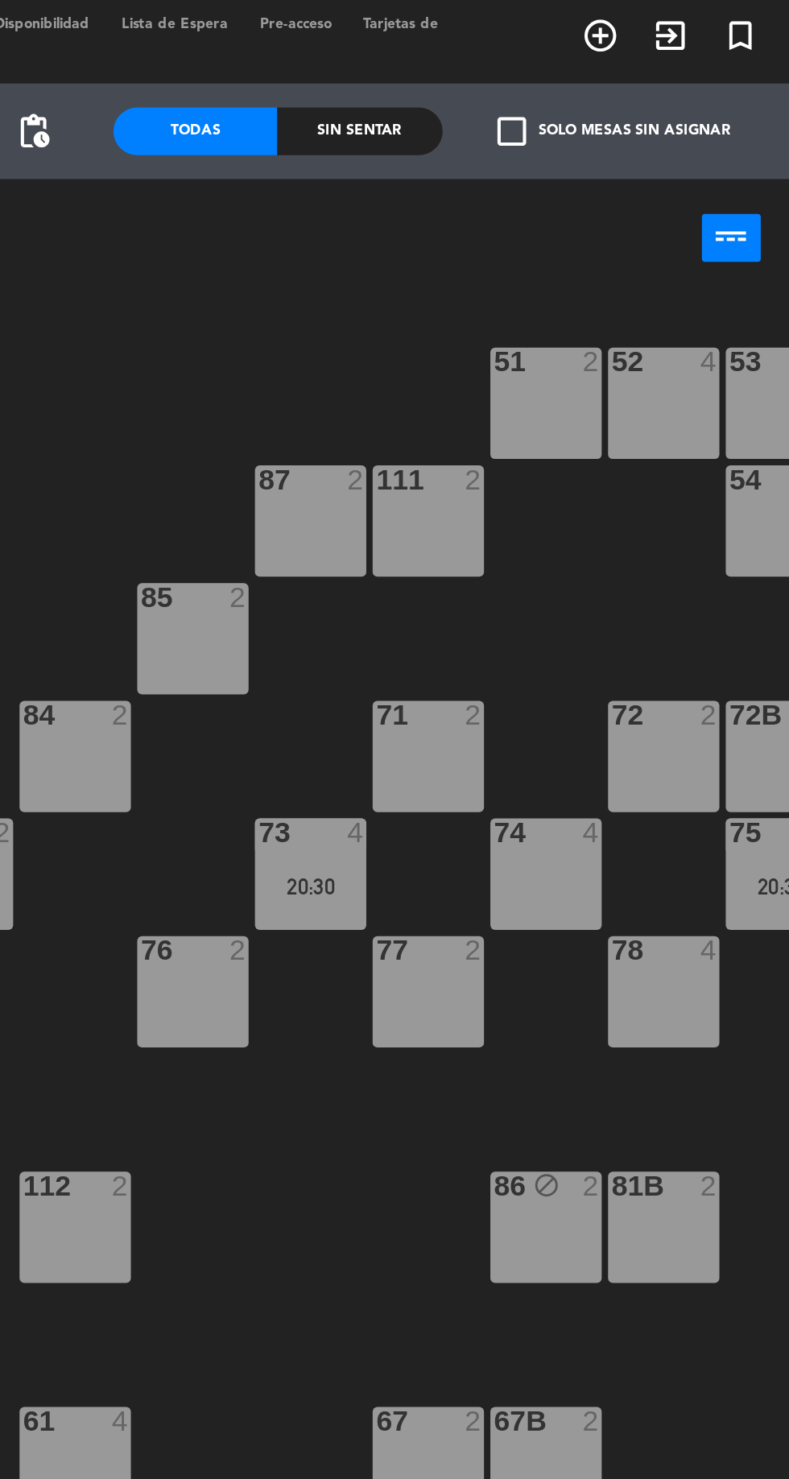
scroll to position [0, 0]
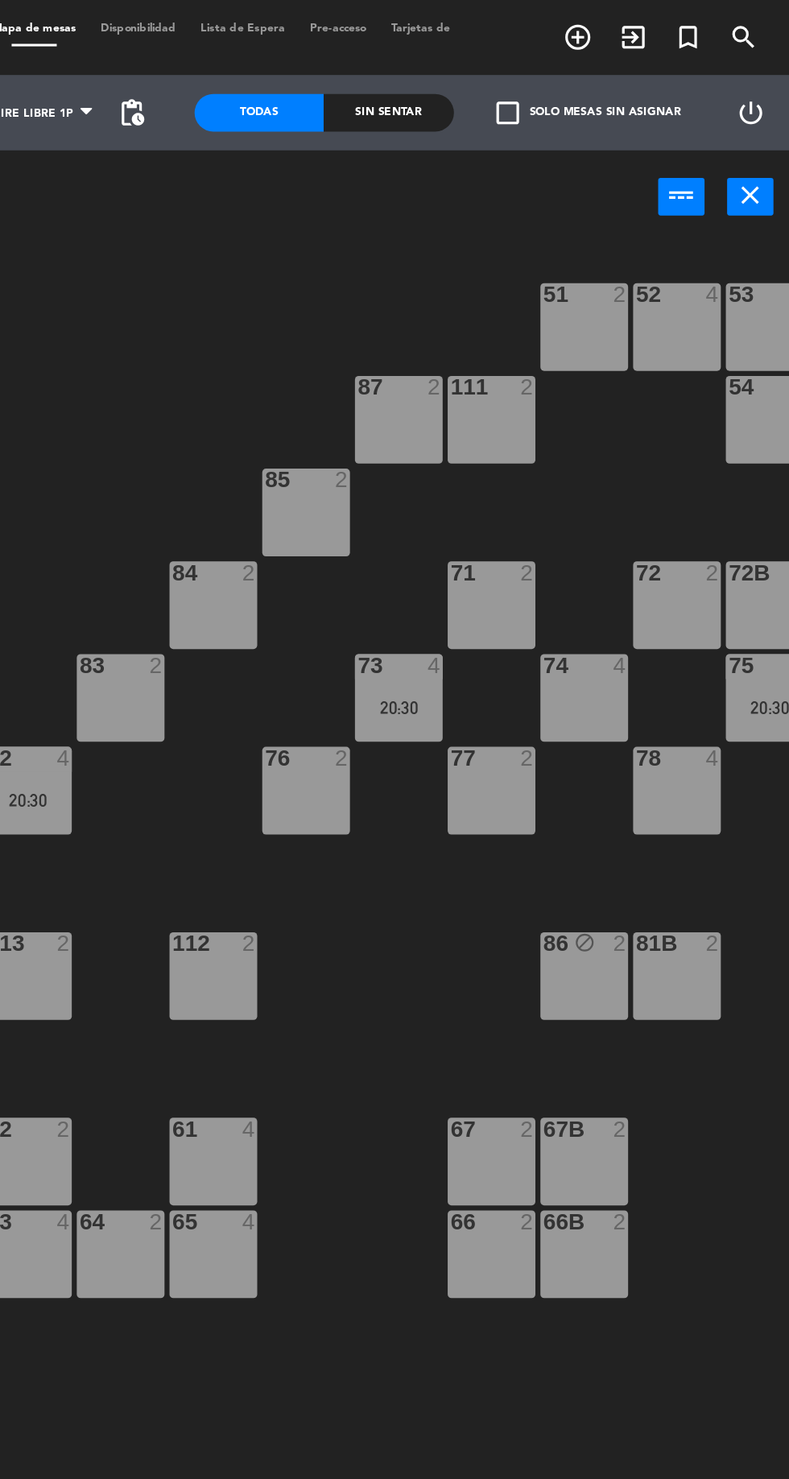
click at [522, 258] on div "87 2" at bounding box center [538, 270] width 56 height 56
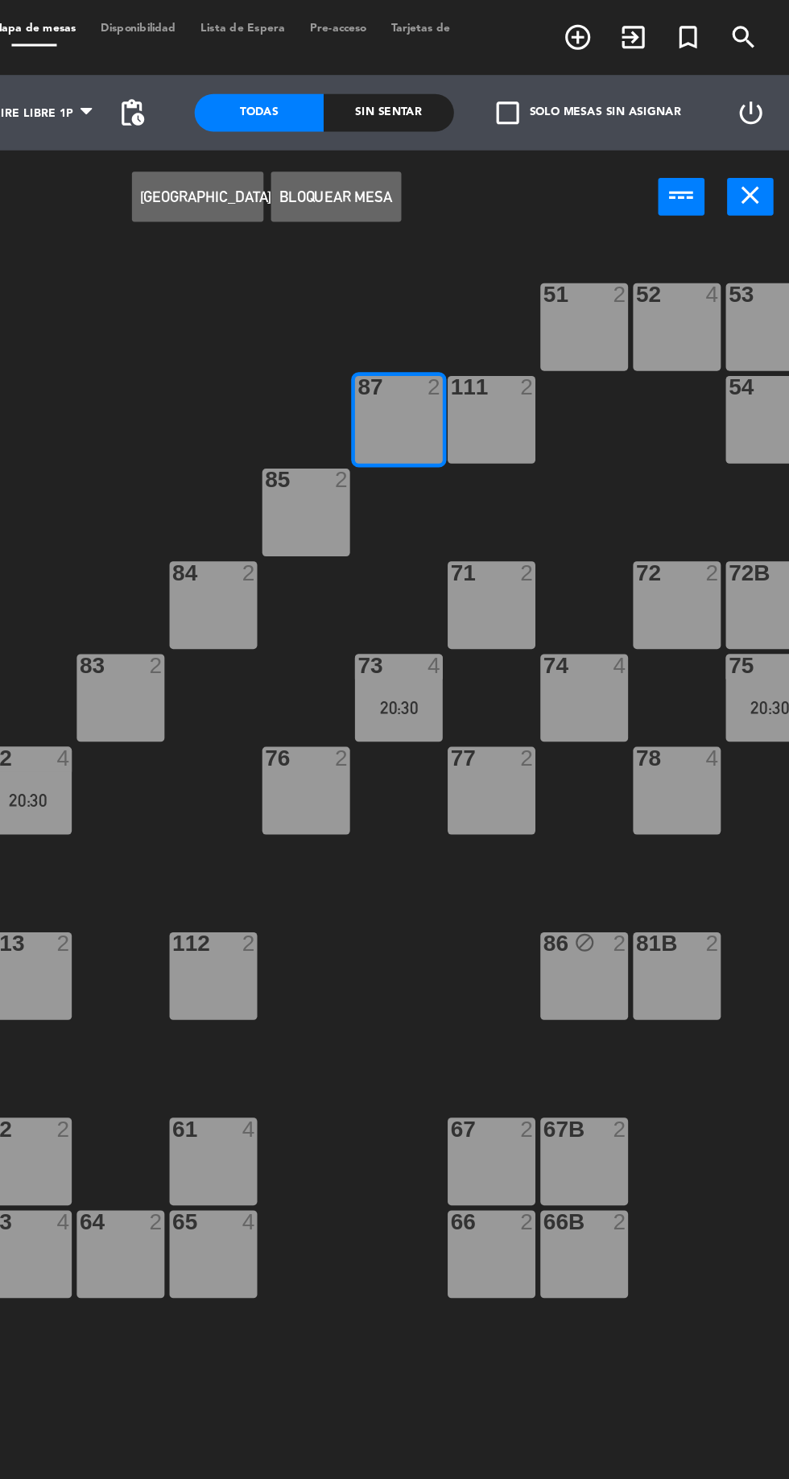
click at [512, 136] on button "Bloquear Mesa" at bounding box center [498, 126] width 84 height 32
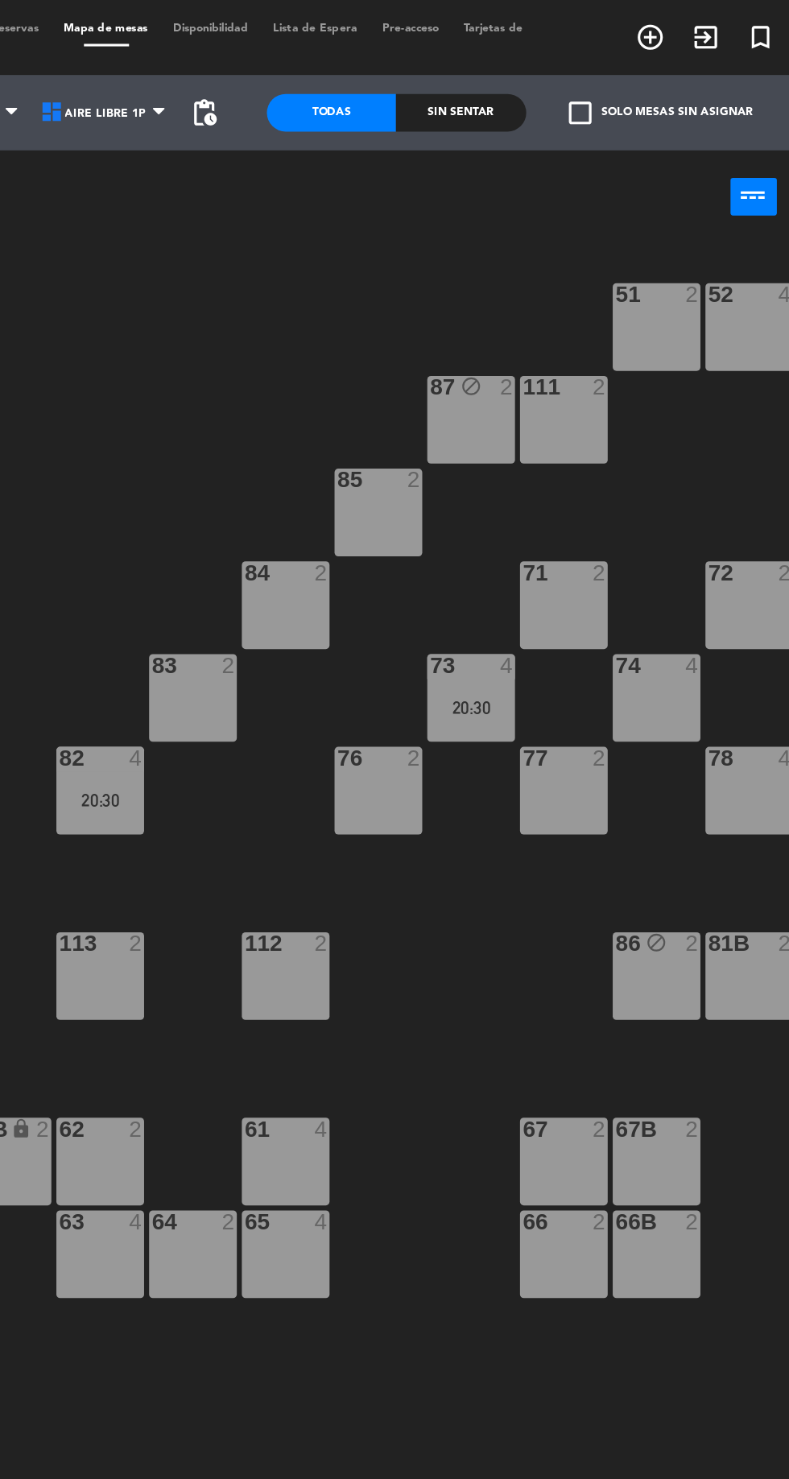
click at [482, 326] on div "85 2" at bounding box center [478, 329] width 56 height 56
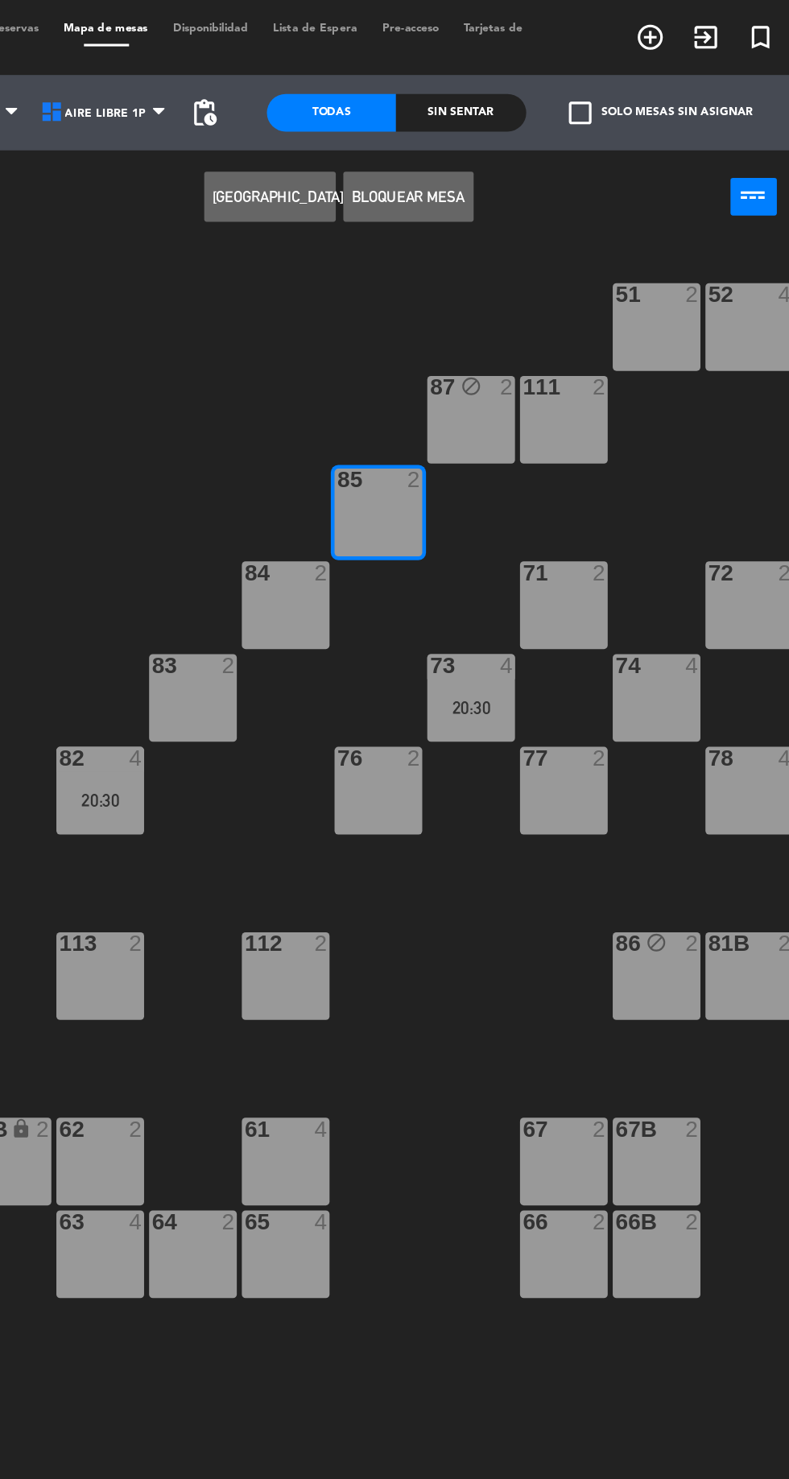
click at [497, 130] on button "Bloquear Mesa" at bounding box center [498, 126] width 84 height 32
